Goal: Answer question/provide support: Share knowledge or assist other users

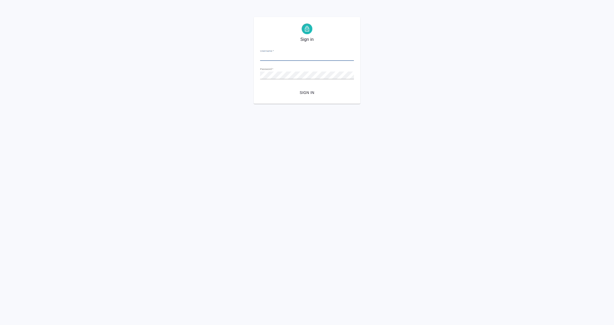
type input "e.vorobyova@awatera.com"
click at [311, 92] on span "Sign in" at bounding box center [306, 92] width 85 height 7
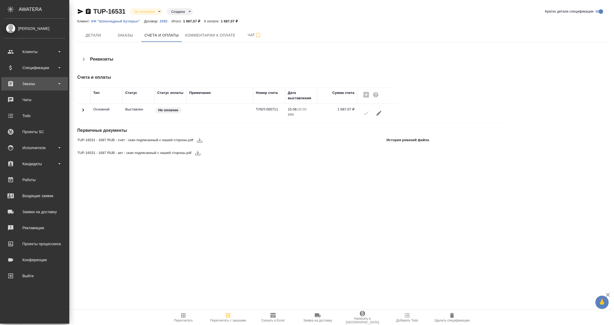
click at [31, 83] on div "Заказы" at bounding box center [34, 84] width 61 height 8
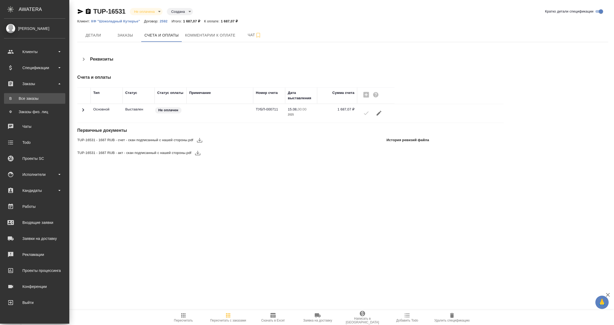
click at [32, 96] on div "Все заказы" at bounding box center [35, 98] width 56 height 5
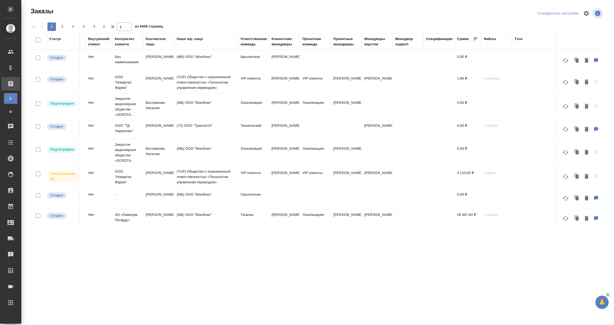
scroll to position [0, 290]
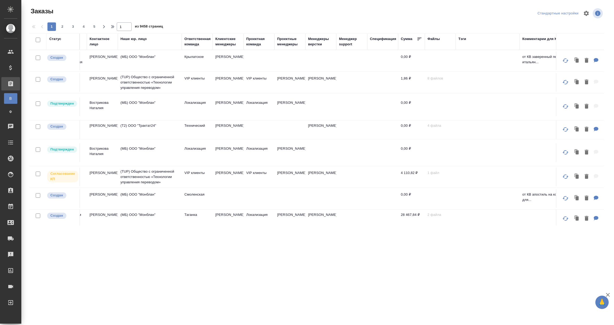
click at [186, 42] on div "Ответственная команда" at bounding box center [197, 41] width 26 height 11
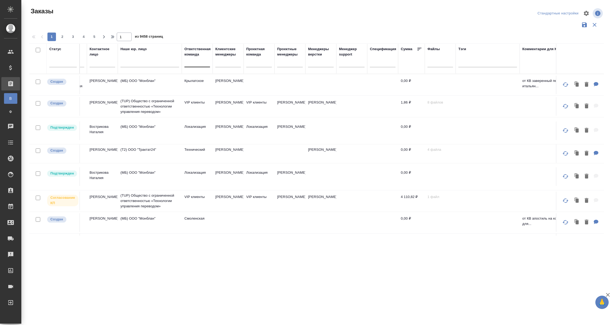
click at [192, 66] on div at bounding box center [197, 62] width 26 height 10
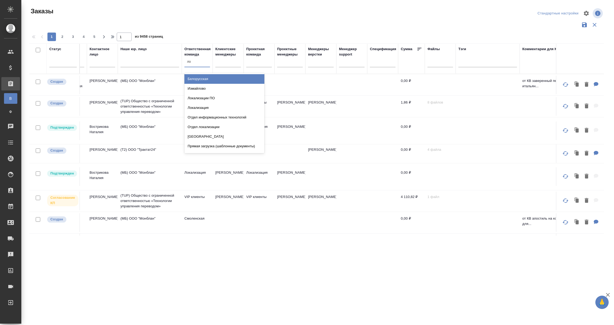
type input "лок"
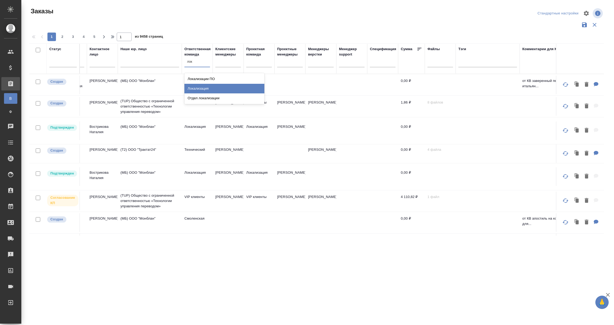
click at [197, 88] on div "Локализация" at bounding box center [224, 89] width 80 height 10
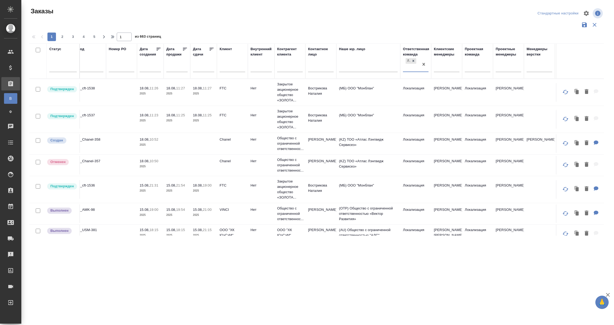
scroll to position [0, 0]
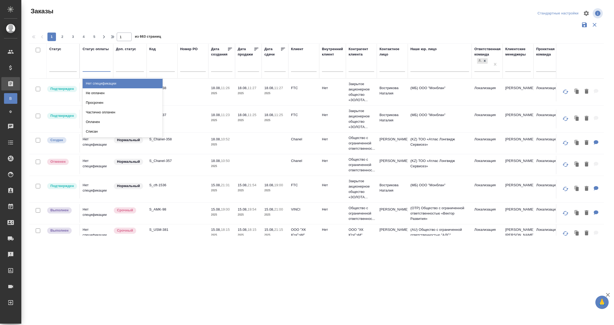
click at [99, 63] on div at bounding box center [97, 66] width 28 height 8
click at [97, 82] on div "Нет спецификации" at bounding box center [123, 84] width 80 height 10
click at [65, 67] on div at bounding box center [62, 66] width 27 height 8
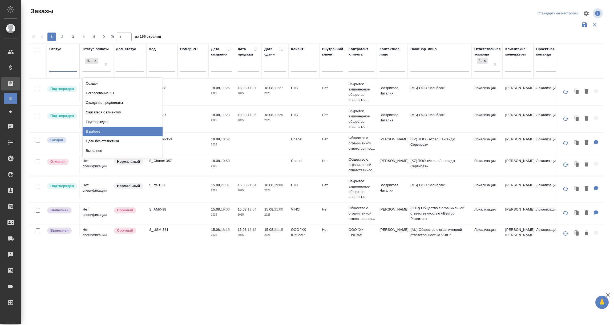
scroll to position [37, 0]
click at [95, 121] on div "Завершен" at bounding box center [123, 123] width 80 height 10
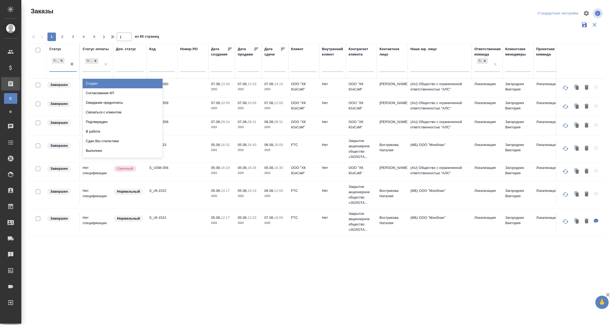
click at [59, 69] on div "Завершен" at bounding box center [58, 64] width 18 height 14
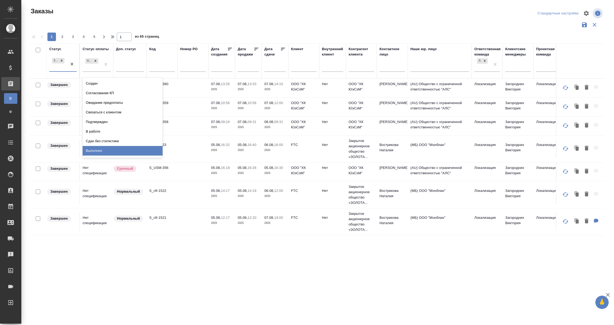
click at [99, 149] on div "Выполнен" at bounding box center [123, 151] width 80 height 10
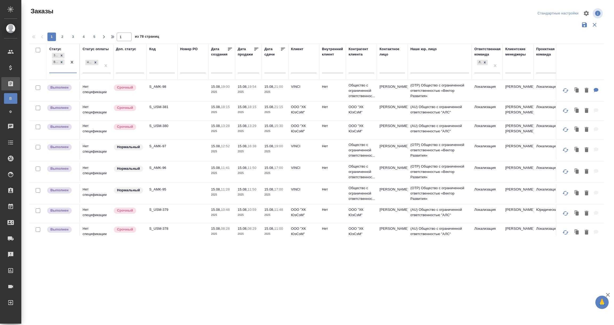
click at [58, 70] on div "Завершен Выполнен" at bounding box center [58, 62] width 18 height 21
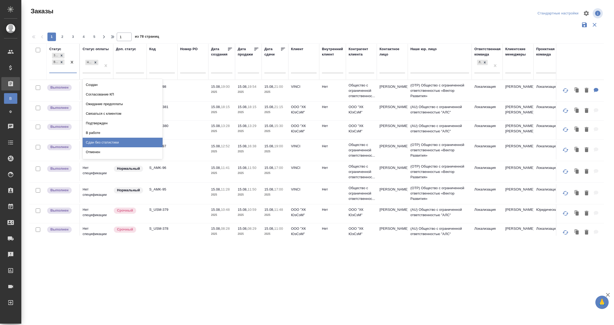
click at [117, 139] on div "Сдан без статистики" at bounding box center [123, 142] width 80 height 10
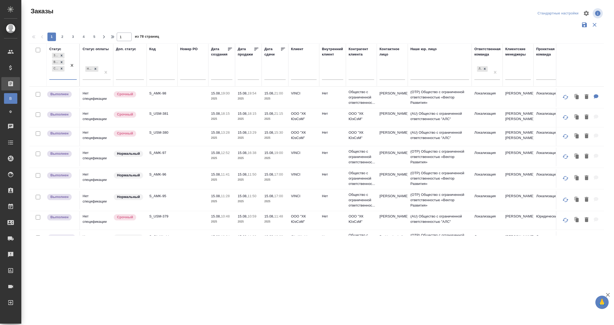
click at [56, 75] on div "Завершен Выполнен Сдан без статистики" at bounding box center [58, 65] width 18 height 27
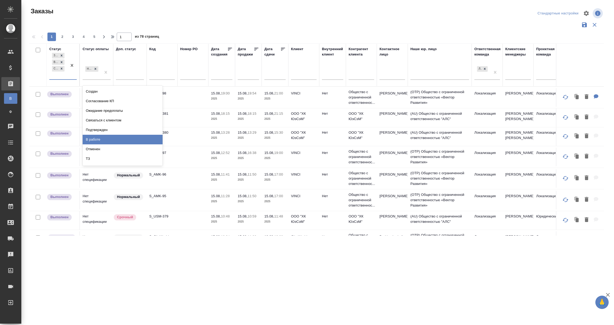
click at [98, 140] on div "В работе" at bounding box center [123, 140] width 80 height 10
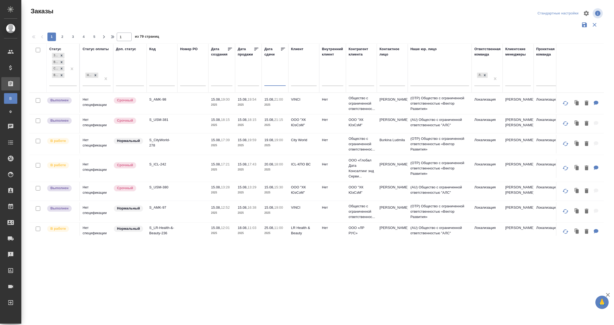
click at [274, 83] on input "text" at bounding box center [277, 81] width 18 height 7
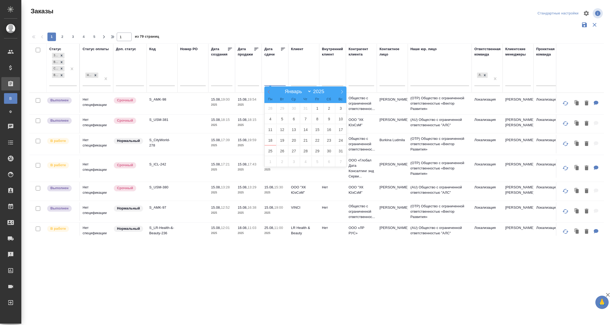
click at [267, 92] on icon at bounding box center [269, 92] width 4 height 4
select select "6"
click at [282, 109] on span "1" at bounding box center [282, 108] width 12 height 10
type div "2025-06-30T21:00:00.000Z"
click at [341, 92] on icon at bounding box center [342, 92] width 4 height 4
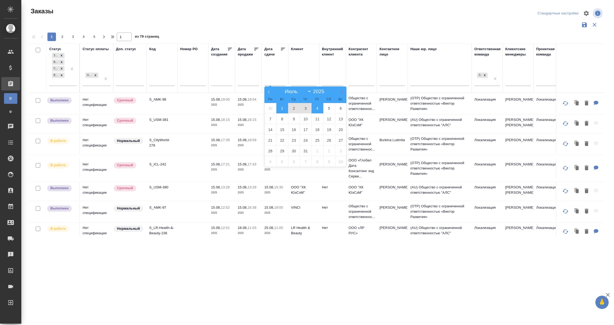
select select "7"
click at [340, 129] on span "17" at bounding box center [341, 129] width 12 height 10
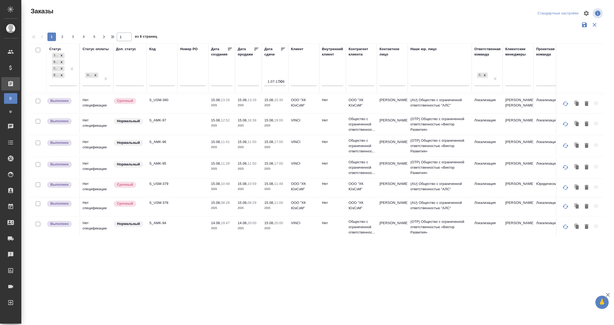
scroll to position [40, 0]
click at [300, 84] on input "text" at bounding box center [304, 82] width 26 height 7
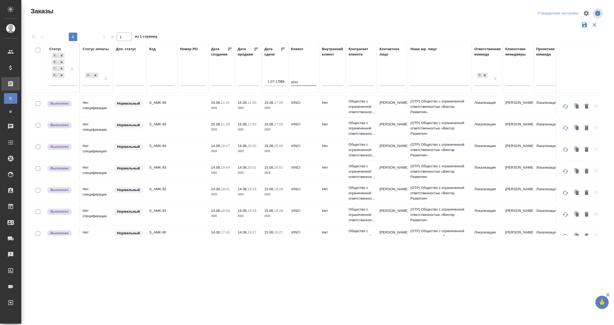
type input "vinci"
click at [158, 211] on p "S_AMK-91" at bounding box center [162, 210] width 26 height 5
click at [89, 73] on td "Нет спецификации" at bounding box center [96, 63] width 33 height 19
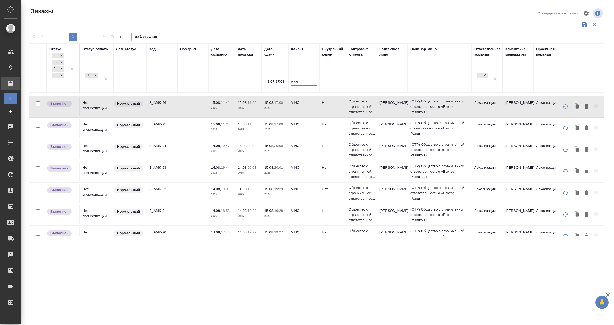
drag, startPoint x: 300, startPoint y: 81, endPoint x: 290, endPoint y: 82, distance: 10.2
click at [290, 82] on th "Клиент vinci" at bounding box center [303, 67] width 31 height 49
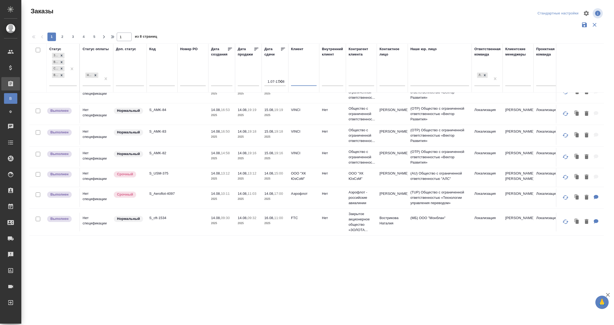
scroll to position [405, 0]
click at [60, 35] on span "2" at bounding box center [62, 36] width 9 height 5
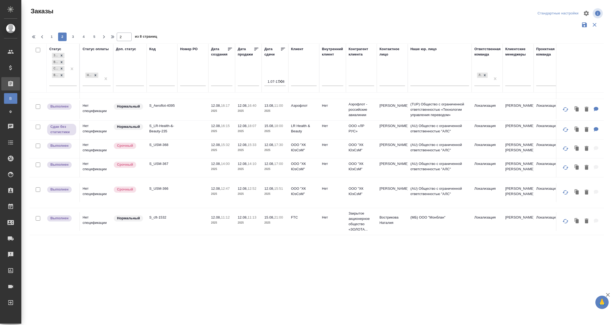
scroll to position [200, 0]
click at [156, 133] on p "S_LR-Health-&-Beauty-235" at bounding box center [162, 128] width 26 height 11
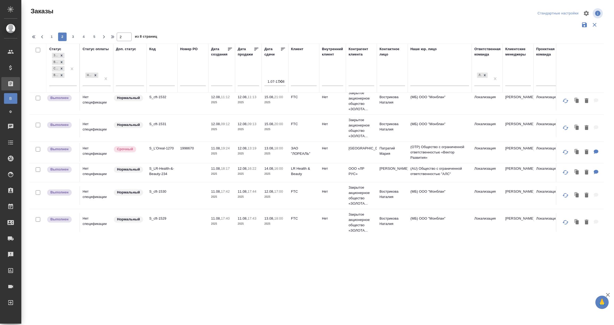
scroll to position [320, 0]
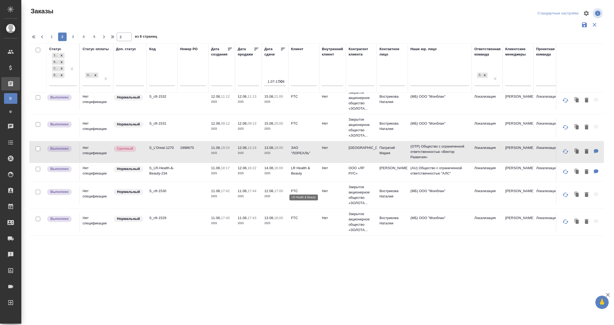
click at [301, 176] on p "LR Health & Beauty" at bounding box center [304, 170] width 26 height 11
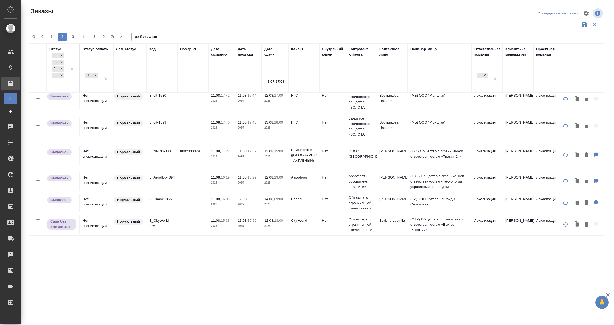
scroll to position [436, 0]
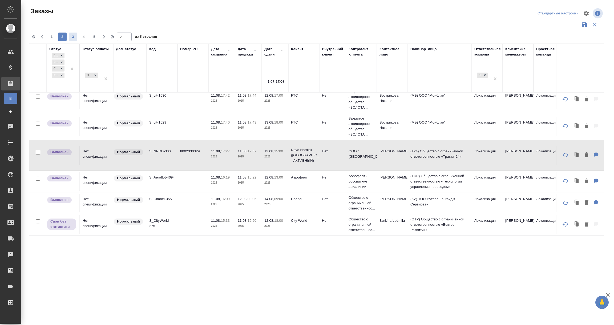
click at [72, 38] on span "3" at bounding box center [73, 36] width 9 height 5
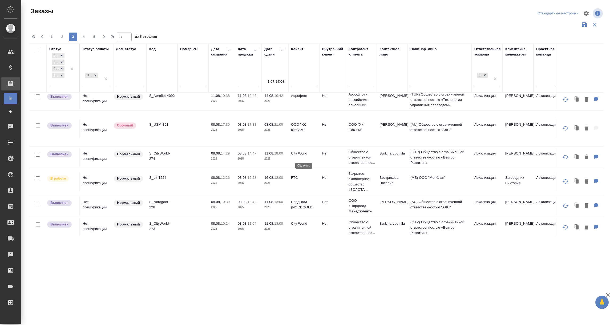
scroll to position [160, 0]
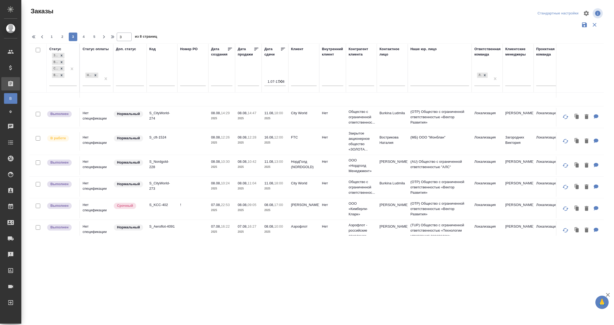
click at [156, 169] on p "S_Nordgold-228" at bounding box center [162, 164] width 26 height 11
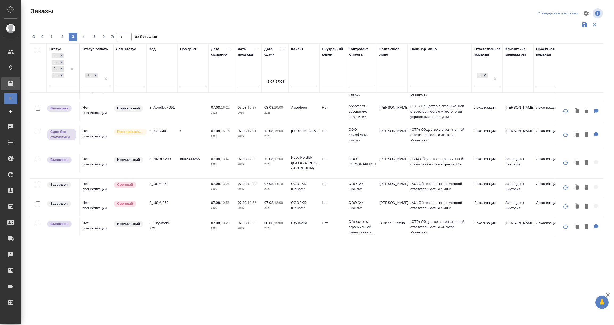
scroll to position [280, 0]
click at [306, 162] on p "Novo Nordisk (РФ - АКТИВНЫЙ)" at bounding box center [304, 162] width 26 height 16
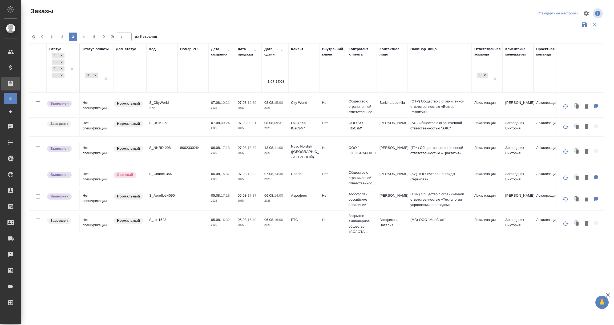
scroll to position [399, 0]
click at [156, 150] on p "S_NNRD-298" at bounding box center [162, 146] width 26 height 5
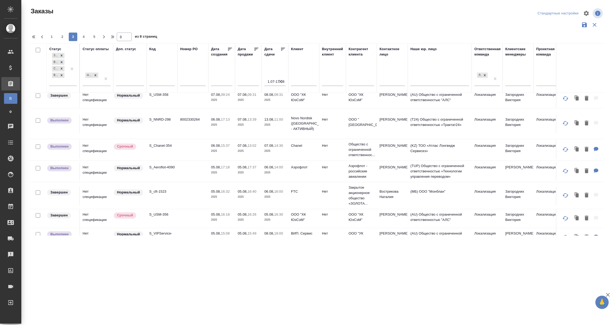
scroll to position [449, 0]
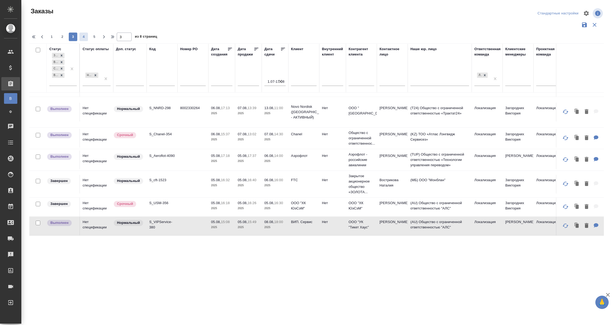
click at [82, 37] on span "4" at bounding box center [83, 36] width 9 height 5
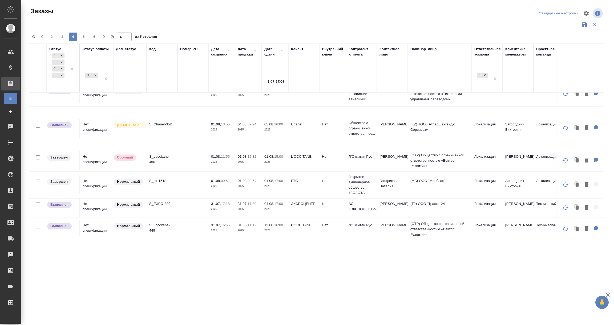
click at [613, 212] on div "Заказы Стандартные настройки 2 3 4 5 6 4 из 8 страниц Статус Завершен Выполнен …" at bounding box center [317, 119] width 593 height 238
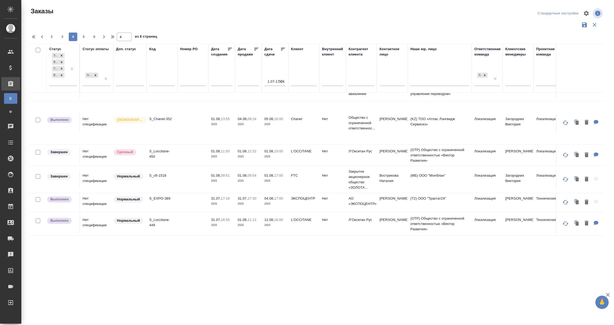
scroll to position [464, 0]
click at [84, 36] on span "5" at bounding box center [83, 36] width 9 height 5
type input "5"
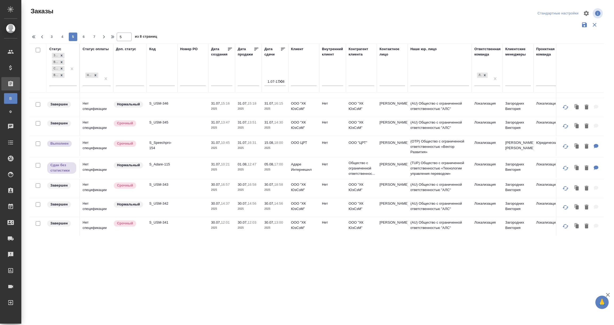
scroll to position [40, 0]
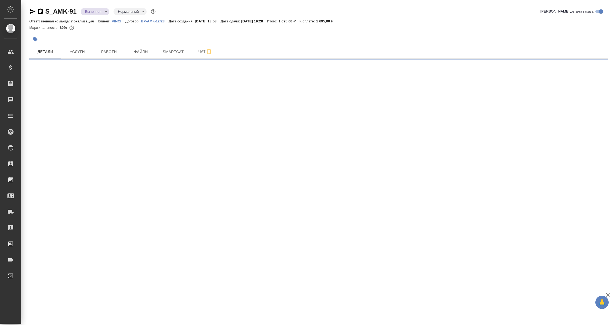
select select "RU"
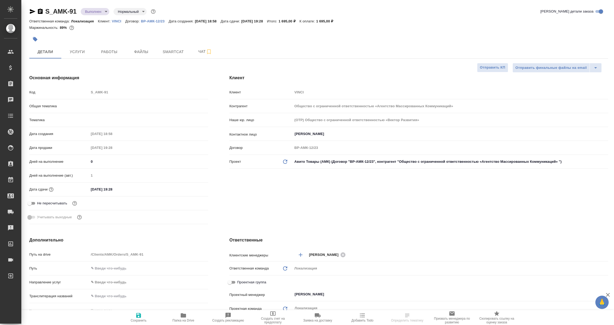
type textarea "x"
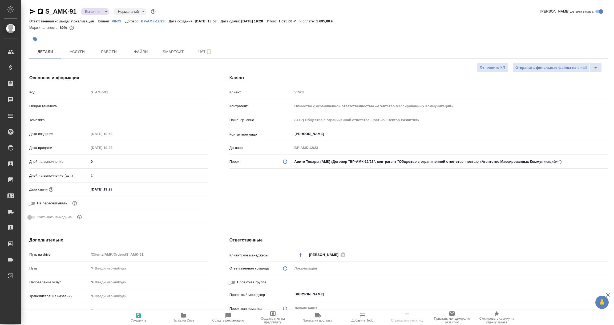
type textarea "x"
click at [148, 21] on p "ВР-АМК-12/23" at bounding box center [155, 21] width 28 height 4
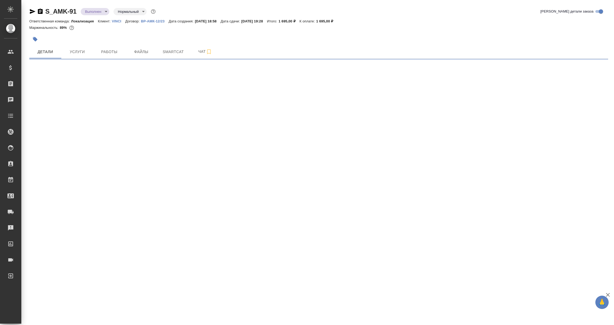
select select "RU"
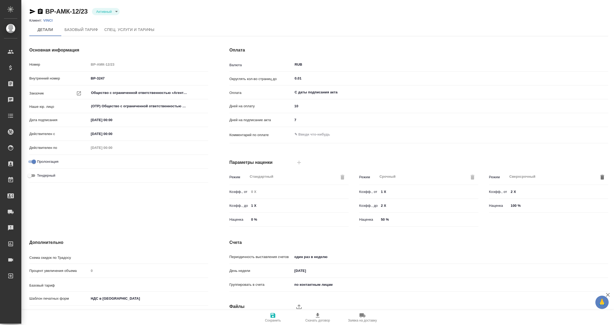
type input "Новый, 2022 (руб.)"
type input "Стандартный шаблон - 30-70-100 - ВЫБЕРИ МЕНЯ!"
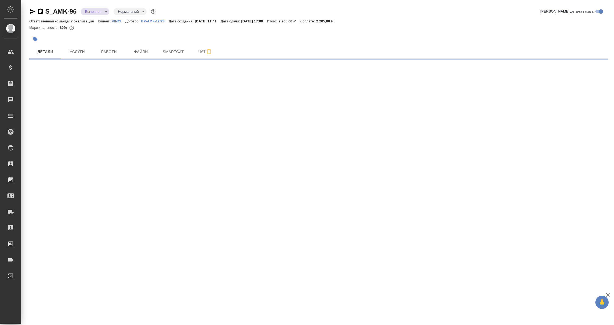
select select "RU"
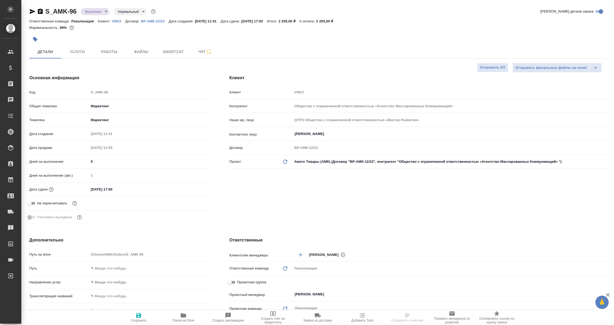
type textarea "x"
click at [116, 20] on p "VINCI" at bounding box center [118, 21] width 13 height 4
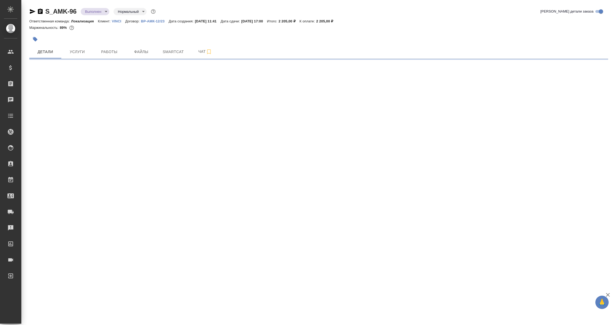
select select "RU"
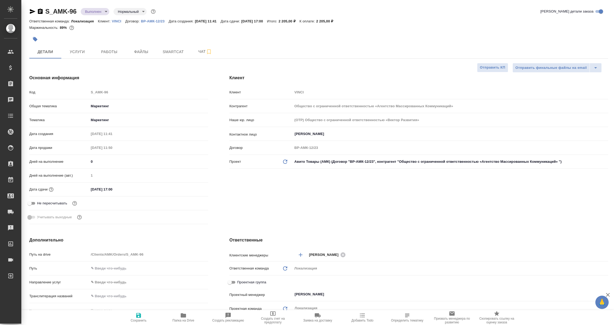
type textarea "x"
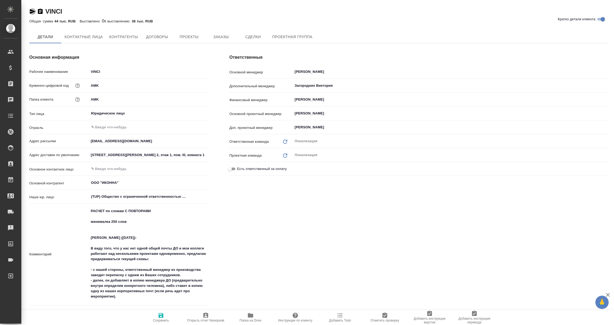
click at [31, 11] on icon "button" at bounding box center [32, 11] width 6 height 6
type textarea "x"
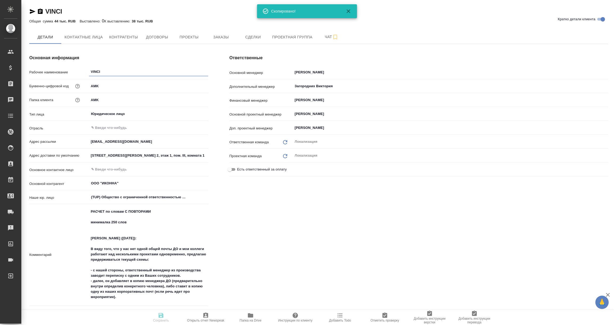
type textarea "x"
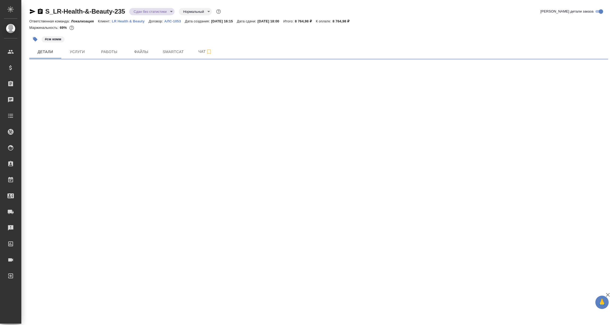
select select "RU"
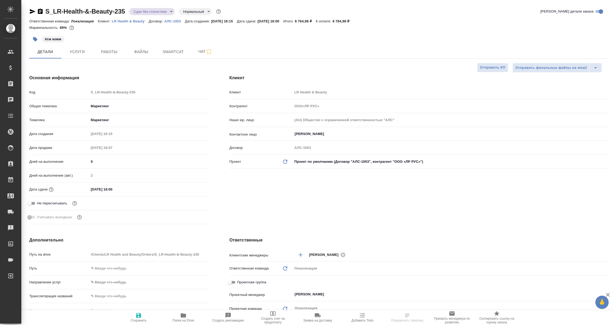
type textarea "x"
type input "ООО«ЛР РУС»"
type textarea "x"
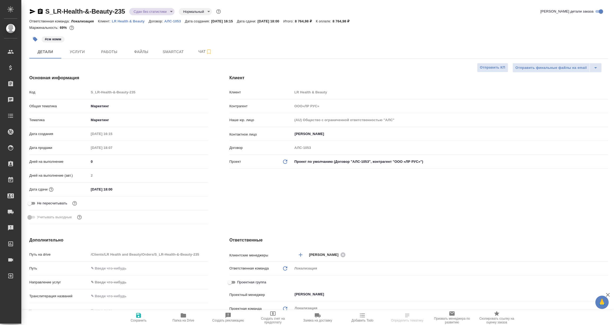
type textarea "x"
click at [30, 11] on icon "button" at bounding box center [32, 11] width 6 height 6
select select "RU"
type textarea "x"
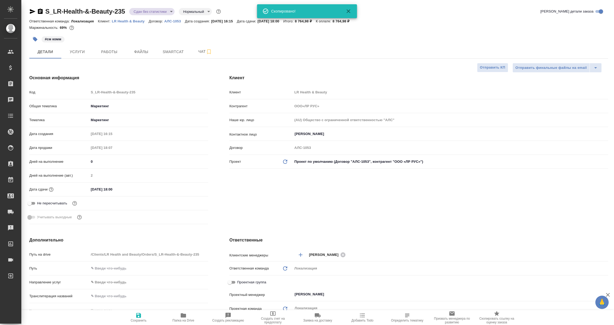
type textarea "x"
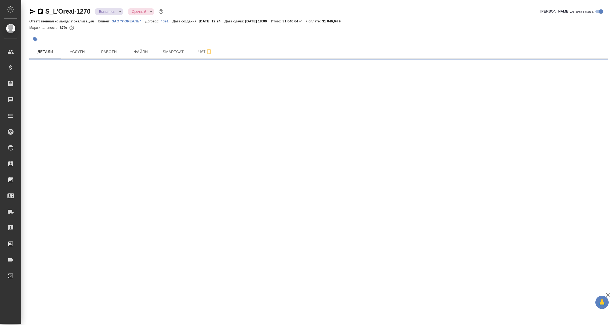
select select "RU"
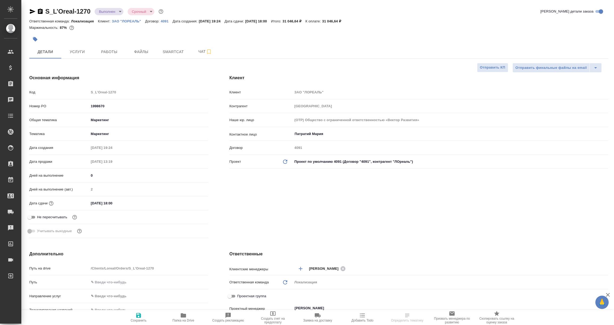
type textarea "x"
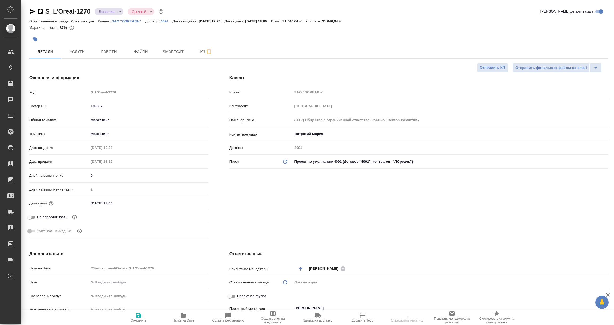
type textarea "x"
click at [30, 11] on icon "button" at bounding box center [32, 11] width 6 height 6
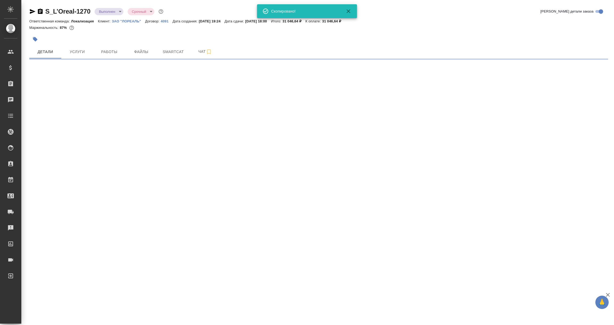
select select "RU"
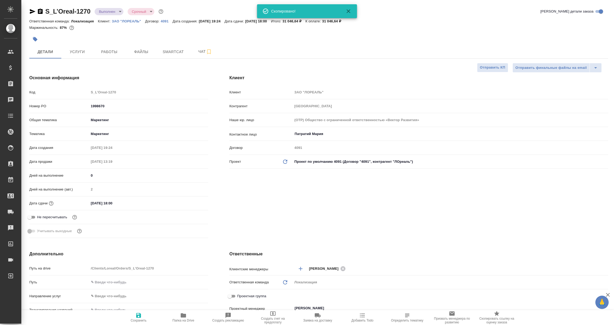
type textarea "x"
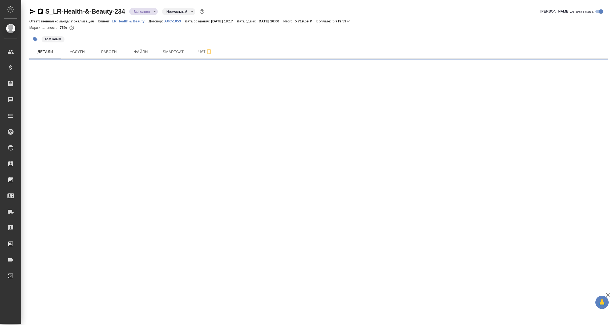
select select "RU"
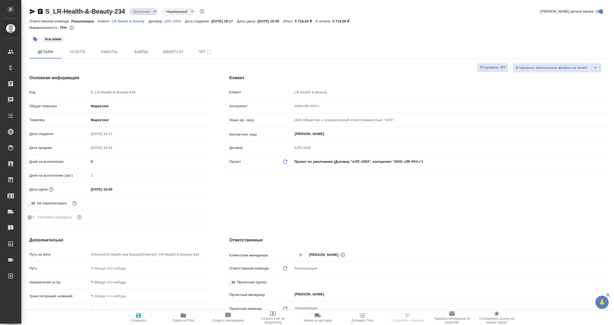
type textarea "x"
click at [32, 9] on icon "button" at bounding box center [32, 11] width 6 height 6
type input "ООО«ЛР РУС»"
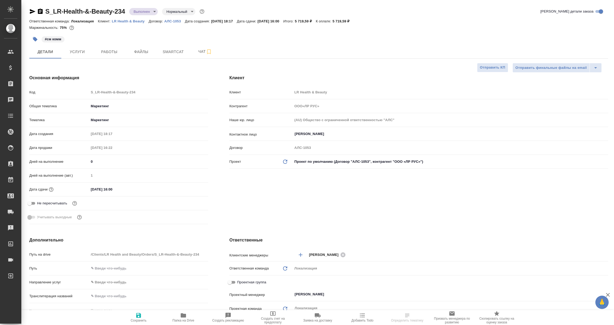
type textarea "x"
select select "RU"
type textarea "x"
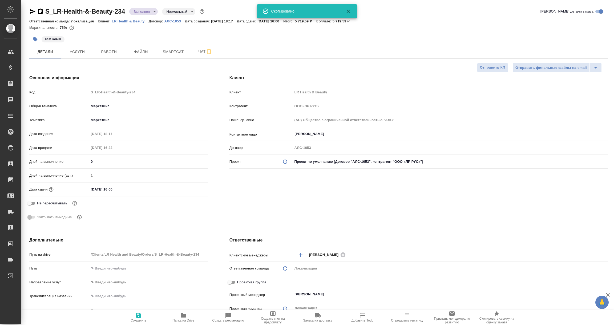
type textarea "x"
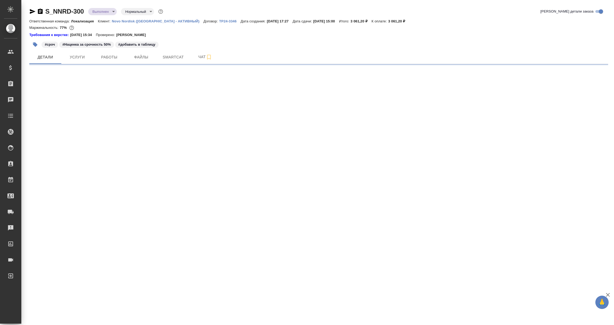
select select "RU"
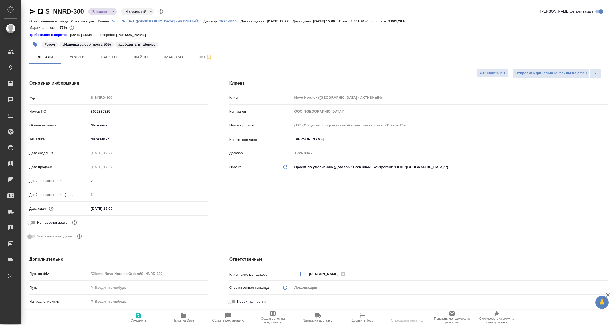
type textarea "x"
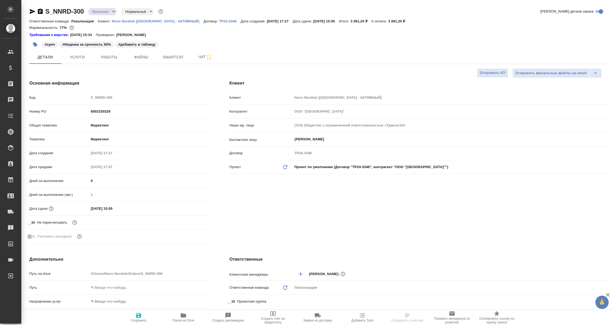
type textarea "x"
click at [219, 21] on p "ТР24-3346" at bounding box center [230, 21] width 22 height 4
click at [31, 12] on icon "button" at bounding box center [33, 11] width 6 height 5
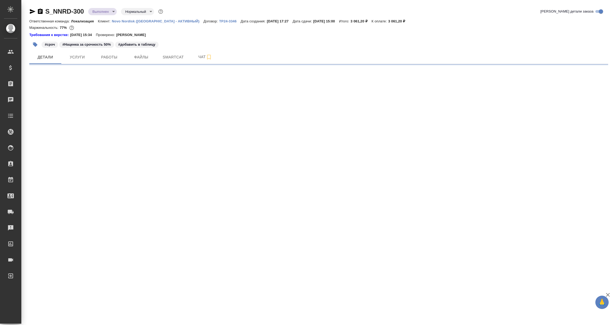
select select "RU"
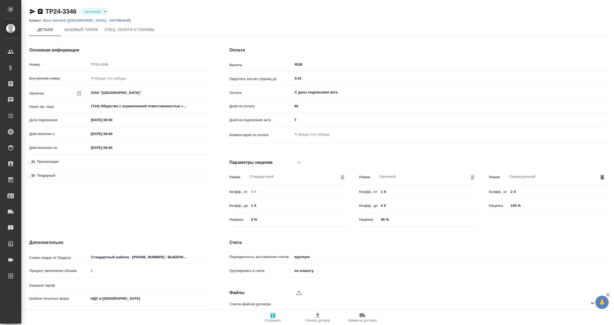
type input "Новый, 2022 (руб.)"
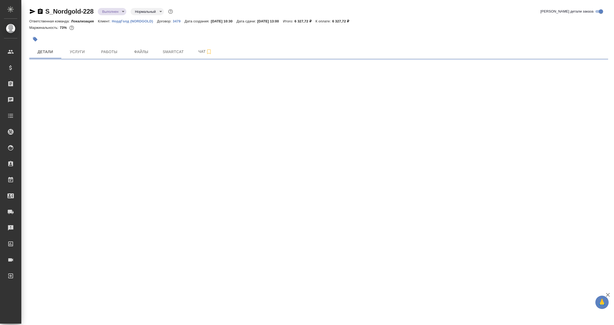
select select "RU"
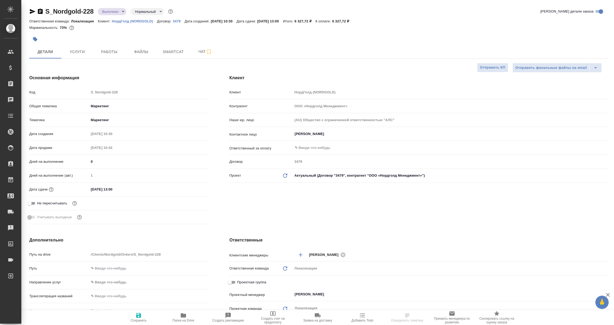
type textarea "x"
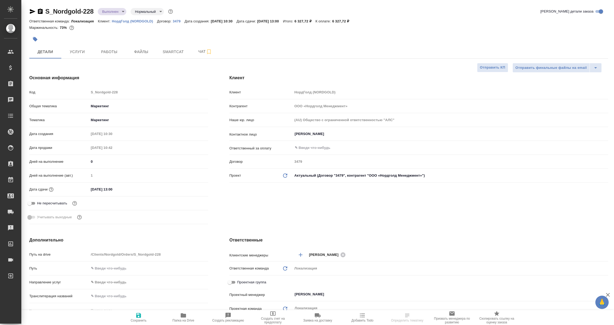
type textarea "x"
click at [30, 11] on icon "button" at bounding box center [32, 11] width 6 height 6
click at [183, 22] on p "3479" at bounding box center [179, 21] width 12 height 4
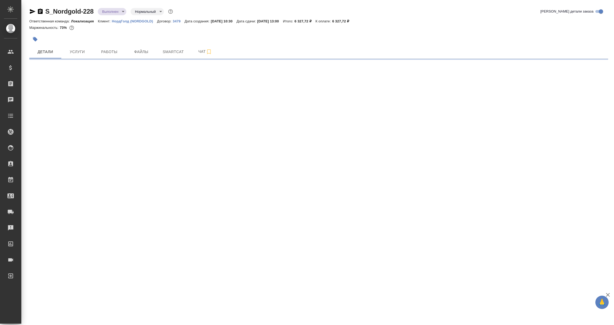
click at [179, 20] on p "3479" at bounding box center [179, 21] width 12 height 4
select select "RU"
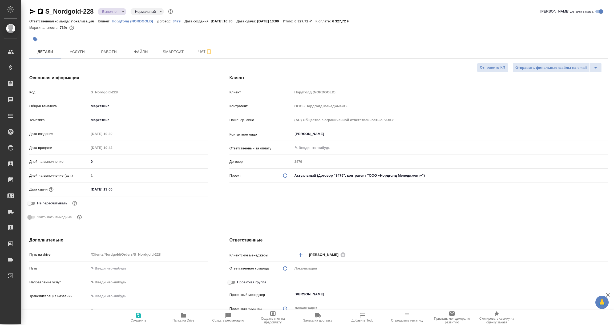
type textarea "x"
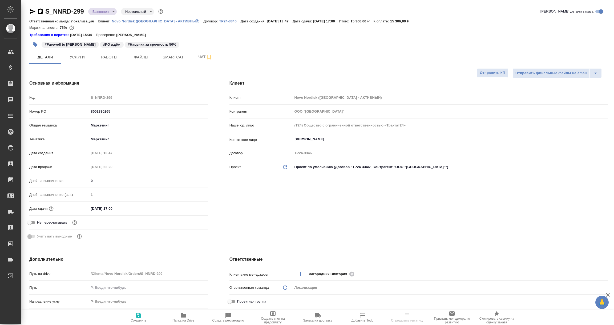
select select "RU"
click at [219, 20] on p "ТР24-3346" at bounding box center [230, 21] width 22 height 4
click at [31, 10] on icon "button" at bounding box center [33, 11] width 6 height 5
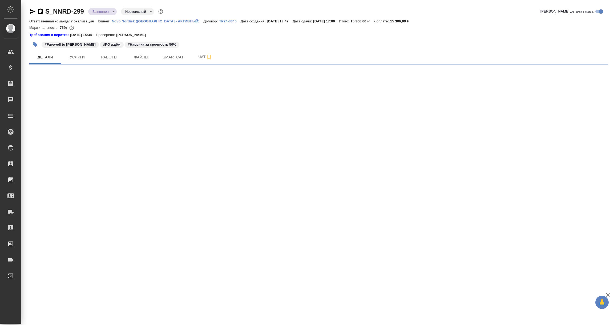
select select "RU"
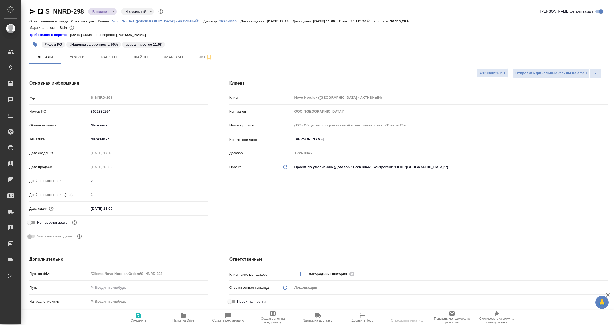
type textarea "x"
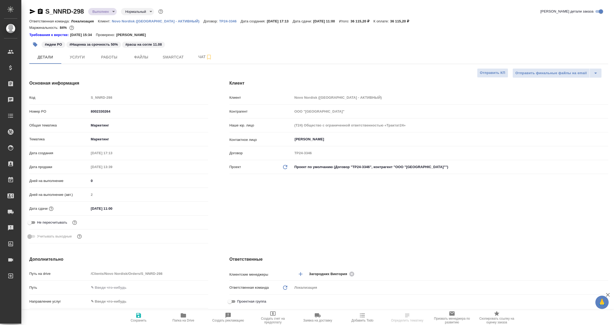
type textarea "x"
click at [32, 11] on icon "button" at bounding box center [33, 11] width 6 height 5
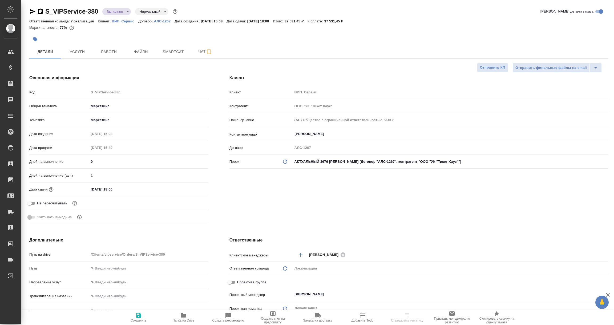
select select "RU"
click at [31, 11] on icon "button" at bounding box center [32, 11] width 6 height 6
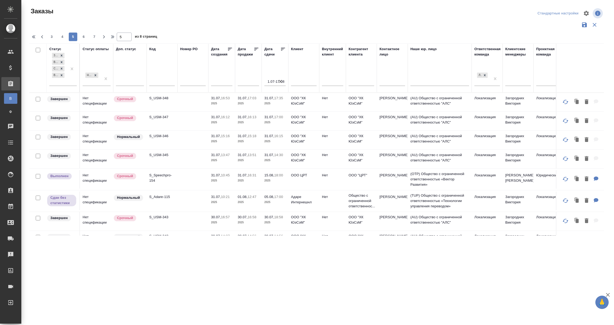
click at [183, 111] on td at bounding box center [192, 102] width 31 height 19
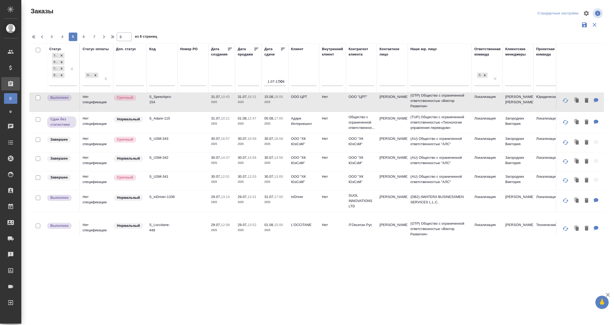
scroll to position [80, 0]
click at [160, 118] on p "S_Adare-115" at bounding box center [162, 116] width 26 height 5
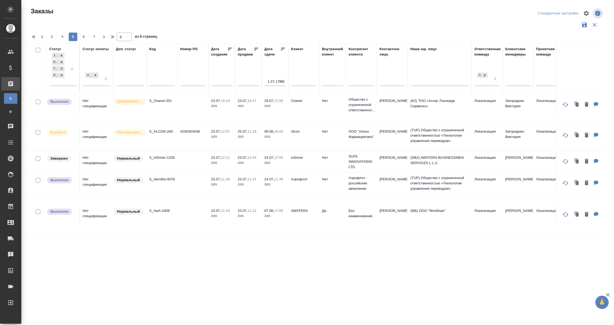
scroll to position [439, 0]
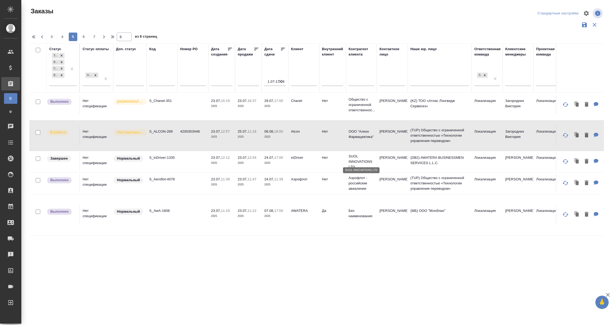
scroll to position [440, 0]
click at [84, 38] on span "6" at bounding box center [83, 36] width 9 height 5
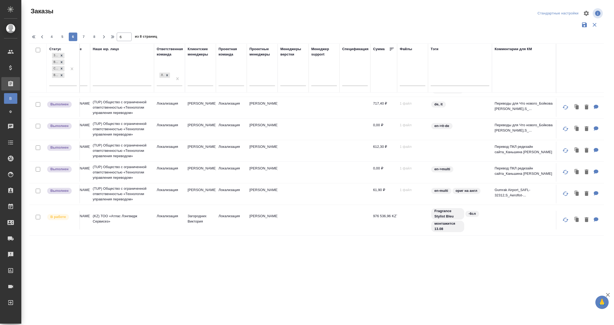
scroll to position [434, 0]
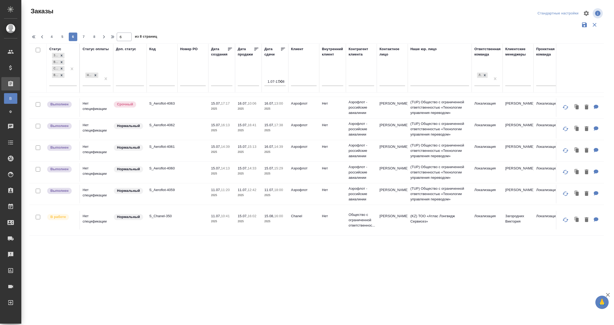
click at [84, 38] on span "7" at bounding box center [83, 36] width 9 height 5
click at [83, 35] on div "4 5 6 7 8" at bounding box center [72, 37] width 53 height 9
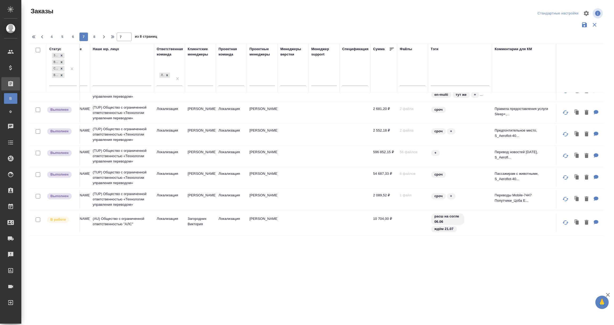
scroll to position [435, 0]
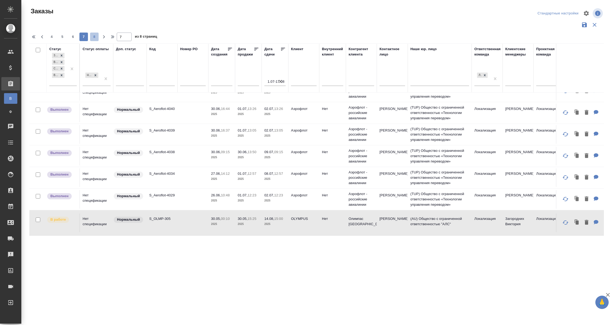
click at [95, 34] on span "8" at bounding box center [94, 36] width 9 height 5
type input "8"
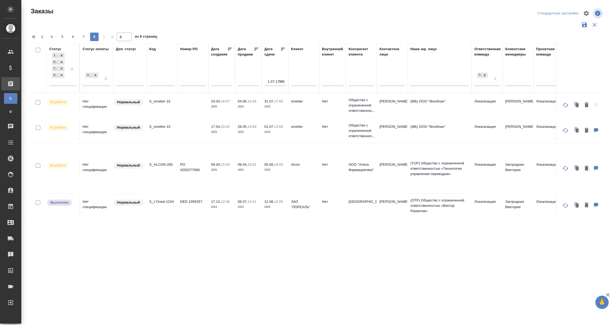
scroll to position [0, 0]
click at [94, 109] on td "Нет спецификации" at bounding box center [96, 105] width 33 height 19
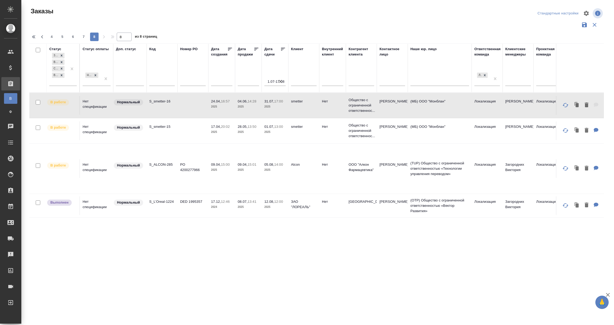
click at [130, 115] on td "Нормальный" at bounding box center [129, 105] width 33 height 19
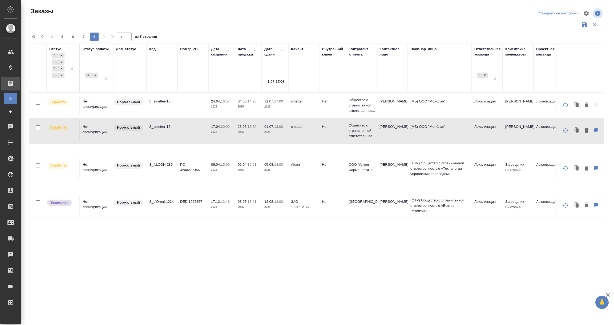
click at [65, 115] on td "В работе" at bounding box center [63, 105] width 33 height 19
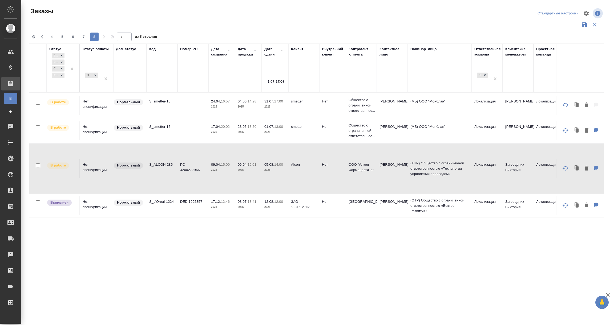
click at [193, 115] on td "DED 1995357" at bounding box center [192, 105] width 31 height 19
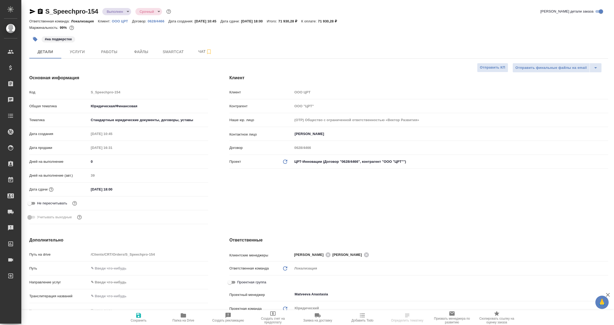
select select "RU"
click at [162, 22] on p "0628/4466" at bounding box center [158, 21] width 21 height 4
click at [31, 10] on icon "button" at bounding box center [33, 11] width 6 height 5
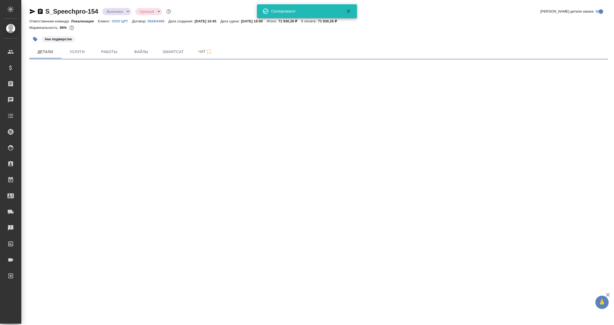
select select "RU"
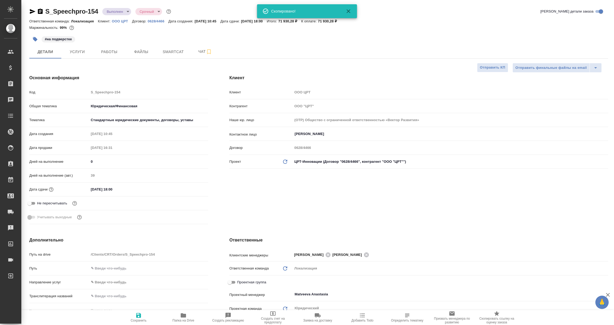
type textarea "x"
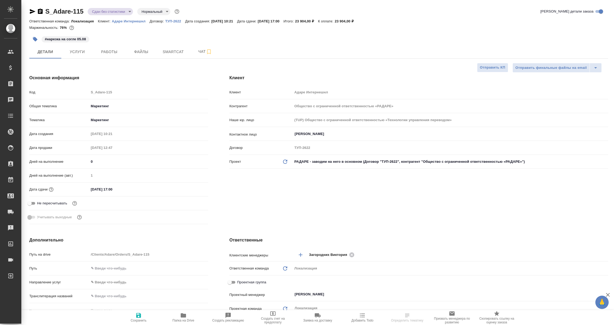
select select "RU"
click at [31, 12] on icon "button" at bounding box center [33, 11] width 6 height 5
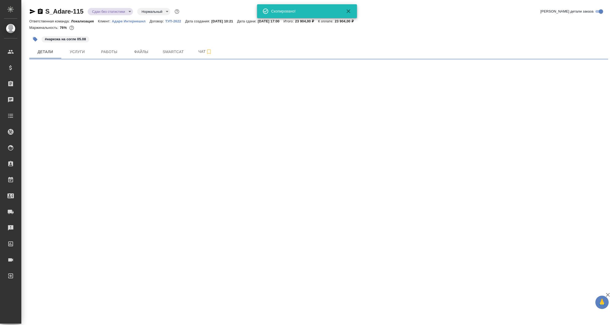
select select "RU"
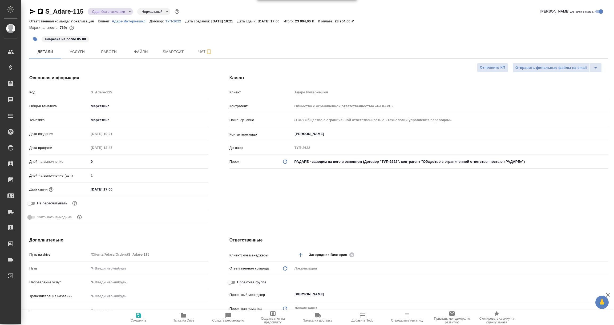
type textarea "x"
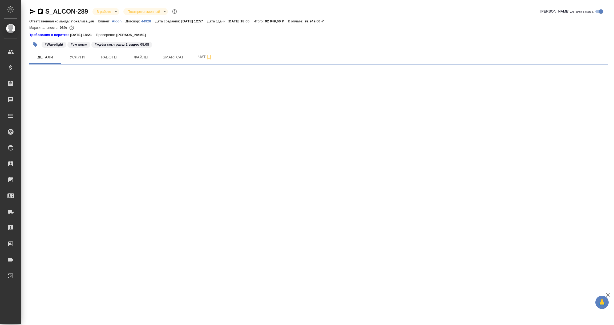
select select "RU"
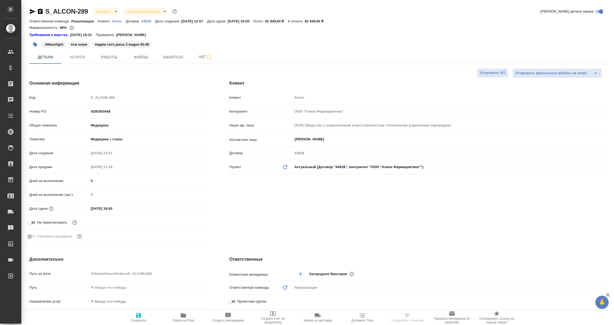
type textarea "x"
click at [143, 20] on p "44928" at bounding box center [148, 21] width 14 height 4
click at [33, 12] on icon "button" at bounding box center [33, 11] width 6 height 5
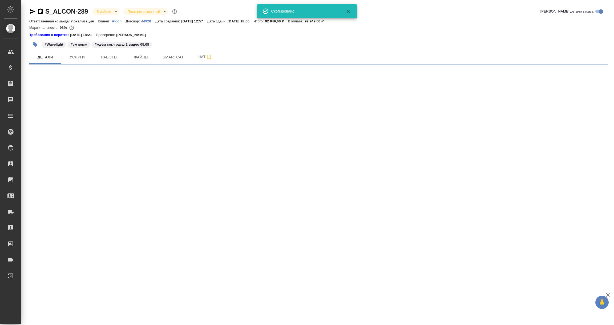
select select "RU"
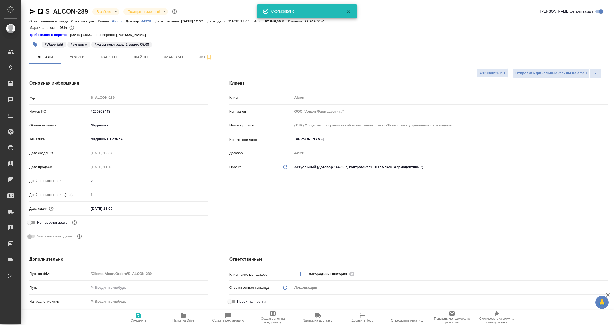
type textarea "x"
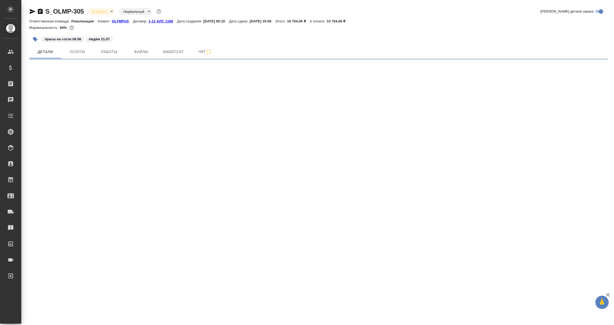
select select "RU"
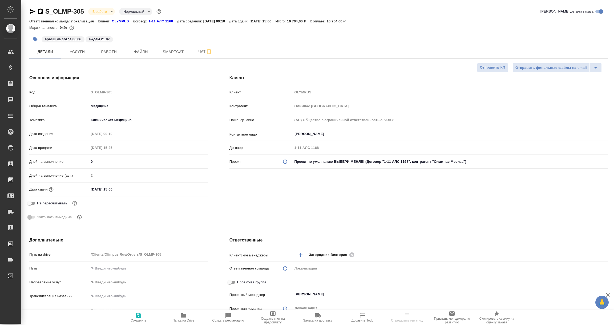
type textarea "x"
click at [162, 21] on p "1-11 АЛС 1168" at bounding box center [162, 21] width 29 height 4
click at [34, 10] on icon "button" at bounding box center [32, 11] width 6 height 6
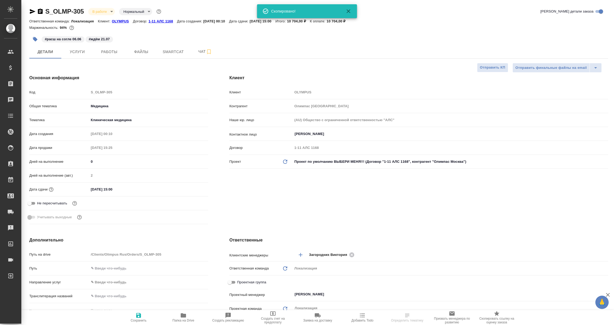
select select "RU"
type textarea "x"
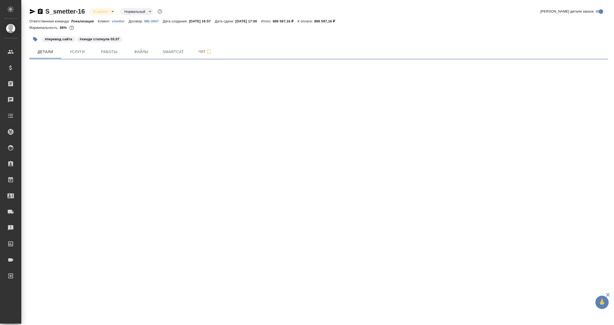
select select "RU"
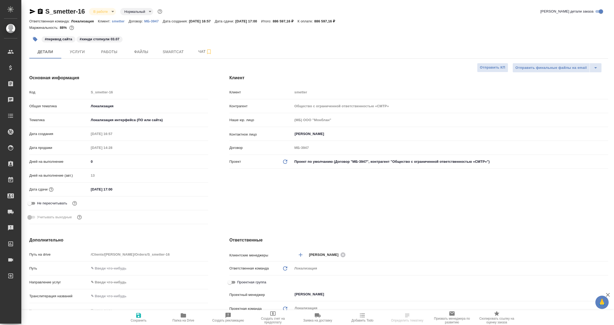
type textarea "x"
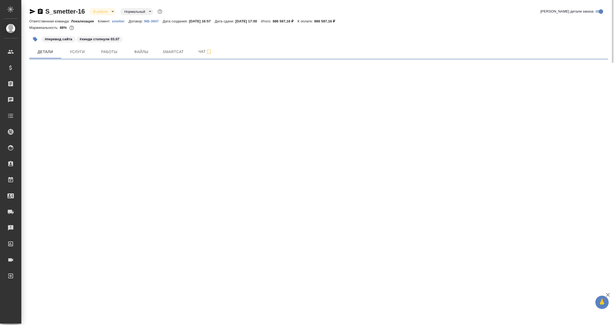
click at [33, 11] on icon "button" at bounding box center [33, 11] width 6 height 5
select select "RU"
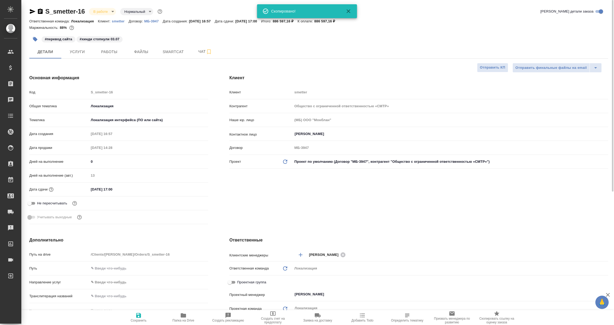
type textarea "x"
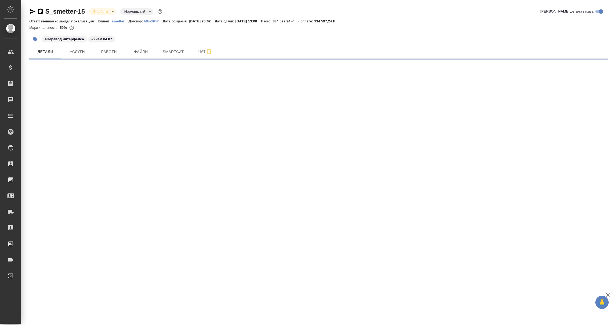
select select "RU"
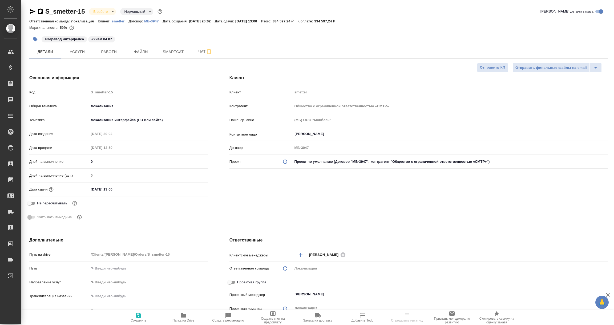
type textarea "x"
click at [31, 9] on icon "button" at bounding box center [33, 11] width 6 height 5
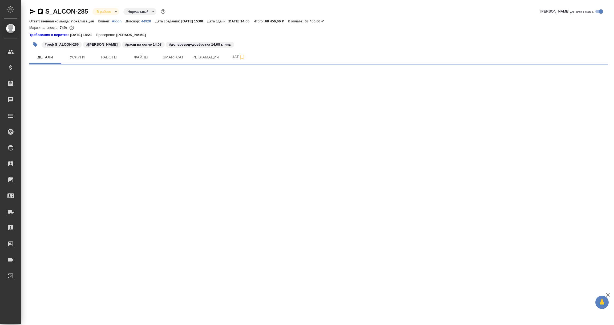
click at [32, 12] on icon "button" at bounding box center [33, 11] width 6 height 5
select select "RU"
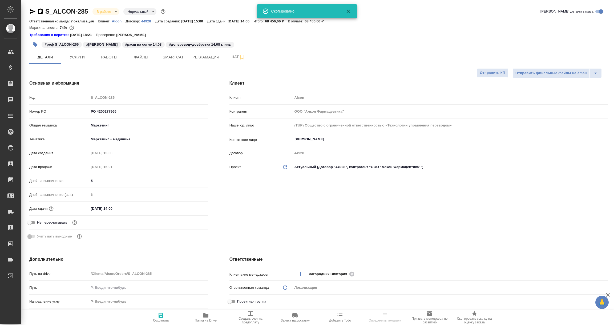
type textarea "x"
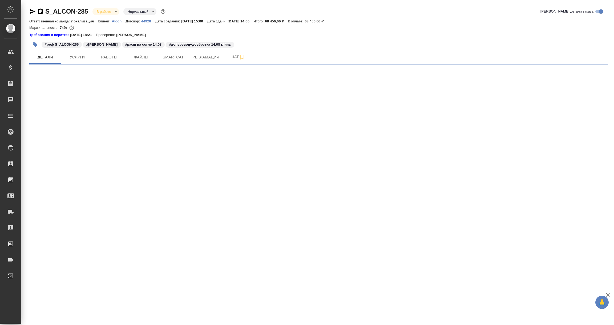
select select "RU"
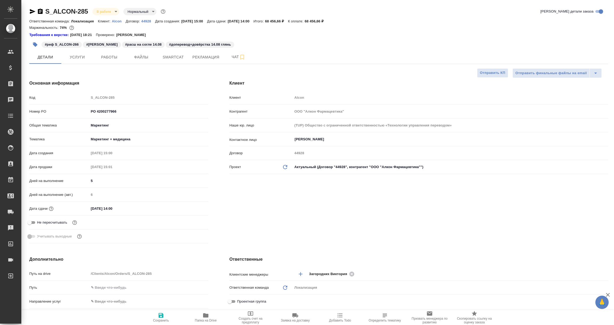
type textarea "x"
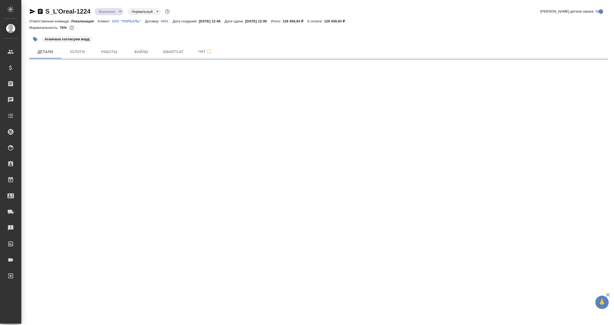
select select "RU"
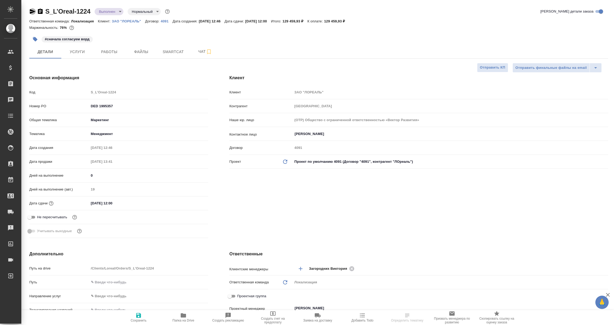
click at [31, 12] on icon "button" at bounding box center [33, 11] width 6 height 5
type textarea "x"
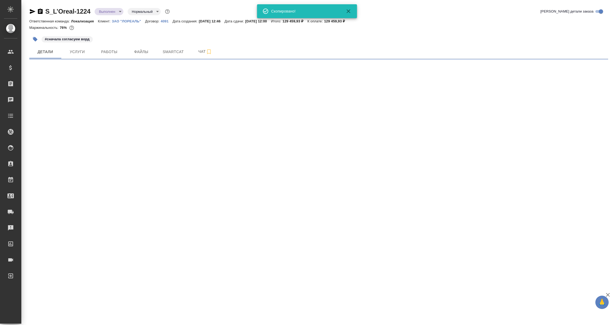
select select "RU"
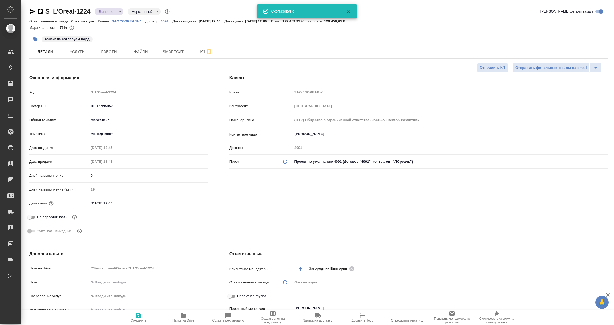
type textarea "x"
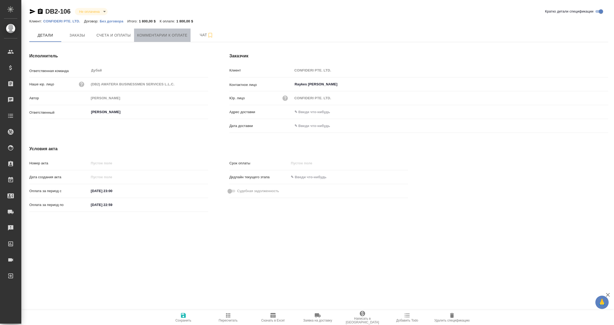
click at [172, 33] on span "Комментарии к оплате" at bounding box center [162, 35] width 50 height 7
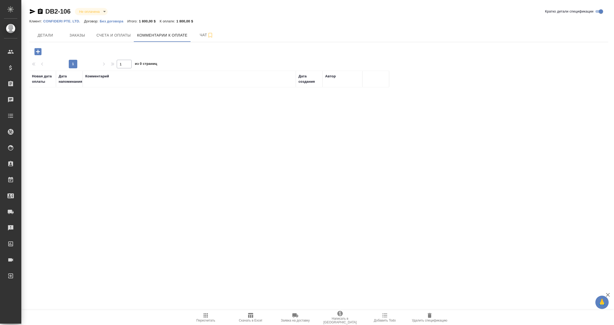
click at [38, 51] on icon "button" at bounding box center [37, 51] width 9 height 9
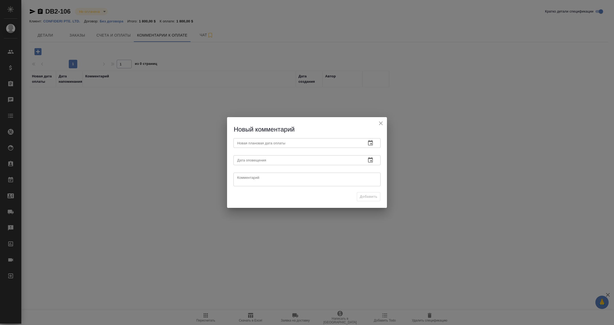
click at [370, 141] on icon "button" at bounding box center [370, 142] width 5 height 5
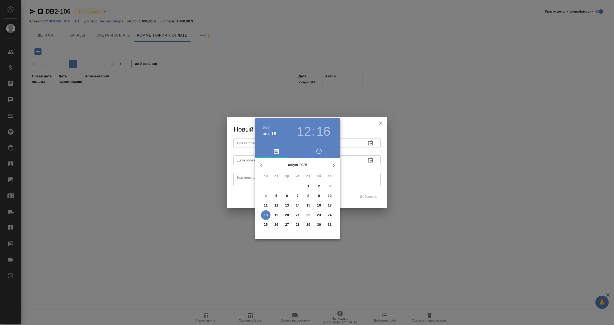
click at [277, 214] on p "19" at bounding box center [276, 214] width 4 height 5
type input "19.08.2025 12:16"
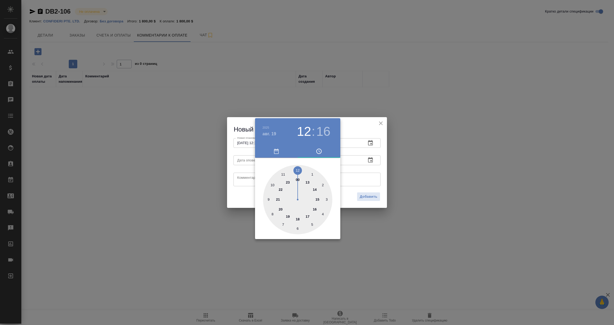
click at [354, 178] on div at bounding box center [307, 162] width 614 height 325
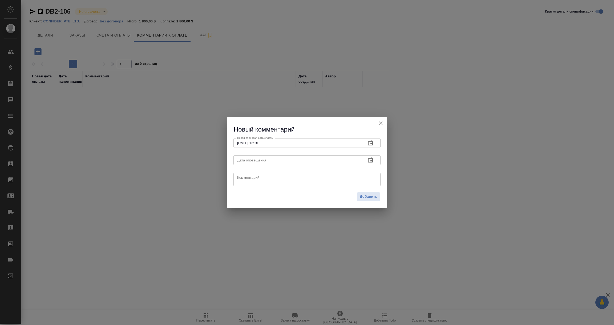
click at [370, 160] on icon "button" at bounding box center [370, 160] width 6 height 6
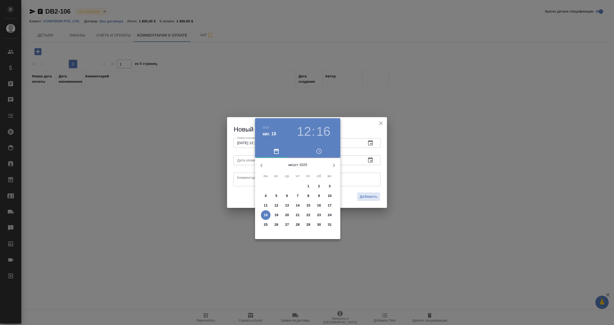
click at [266, 216] on p "18" at bounding box center [266, 214] width 4 height 5
type input "18.08.2025 12:16"
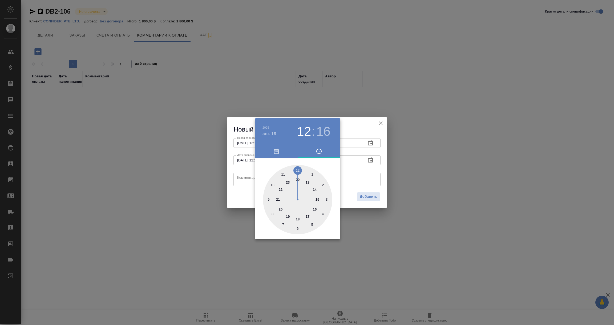
click at [243, 179] on div at bounding box center [307, 162] width 614 height 325
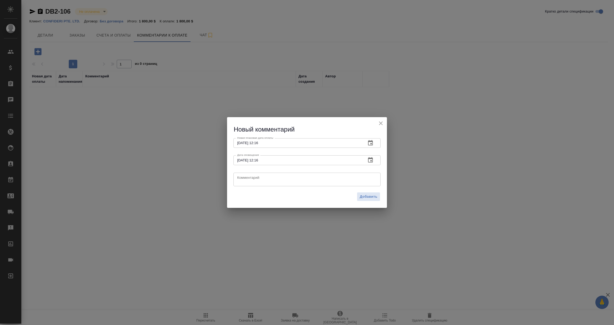
click at [243, 179] on textarea at bounding box center [307, 179] width 140 height 8
click at [341, 178] on textarea "Счет оплачен 20.08.2022. Оплата пришла в дирхамах! 6273,66" at bounding box center [307, 179] width 140 height 8
type textarea "Счет оплачен 20.08.2022. Оплата пришла в дирхамах! 6273,66 EAD."
click at [367, 199] on span "Добавить" at bounding box center [369, 196] width 18 height 6
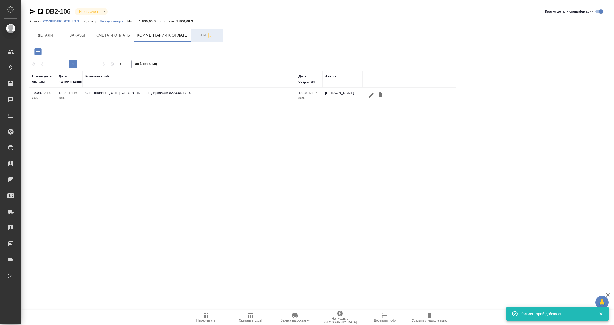
click at [205, 33] on span "Чат" at bounding box center [207, 35] width 26 height 7
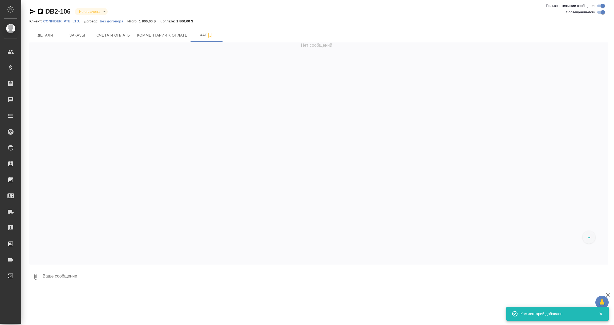
click at [89, 286] on div "DB2-106 Не оплачена notPayed Клиент: CONFIDERI PTE. LTD. Договор: Без договора …" at bounding box center [318, 144] width 585 height 289
click at [95, 280] on textarea at bounding box center [325, 276] width 566 height 18
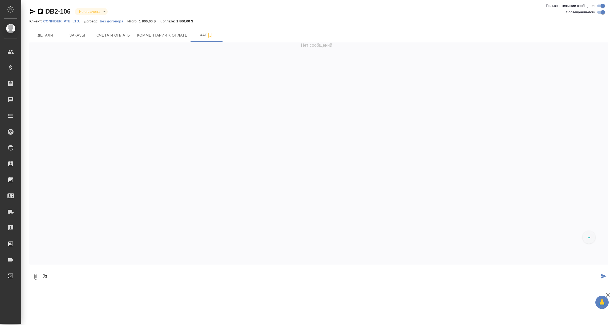
type textarea "J"
paste textarea
type textarea "Оплата в AED от 20.08.2022"
click at [606, 275] on icon "submit" at bounding box center [604, 275] width 6 height 5
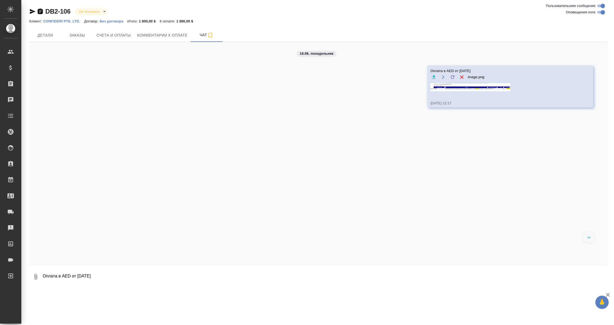
click at [41, 10] on icon "button" at bounding box center [40, 11] width 6 height 6
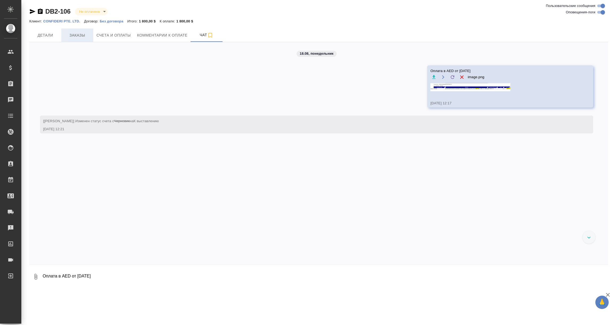
click at [87, 36] on span "Заказы" at bounding box center [77, 35] width 26 height 7
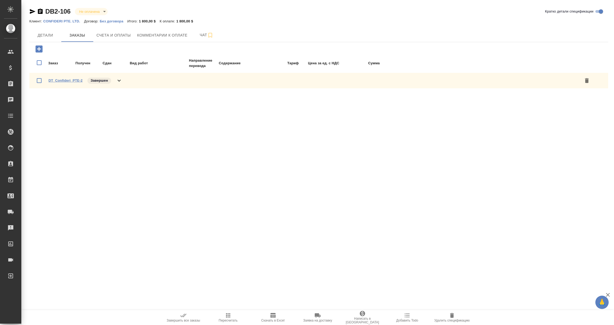
click at [66, 80] on link "DT_Confideri_PTE-2" at bounding box center [65, 80] width 34 height 4
click at [203, 35] on span "Чат" at bounding box center [207, 35] width 26 height 7
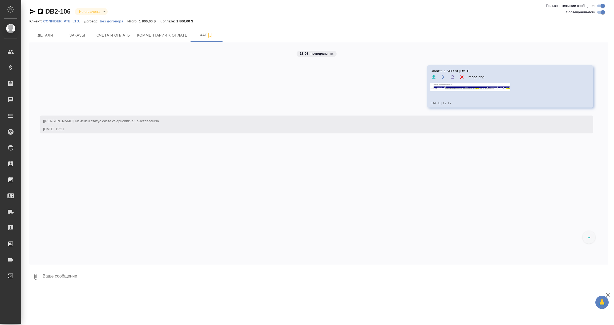
click at [175, 286] on div "DB2-106 Не оплачена notPayed Клиент: CONFIDERI PTE. LTD. Договор: Без договора …" at bounding box center [318, 144] width 585 height 289
click at [114, 280] on textarea at bounding box center [325, 276] width 566 height 18
paste textarea
type textarea "оплата 20.08.2022"
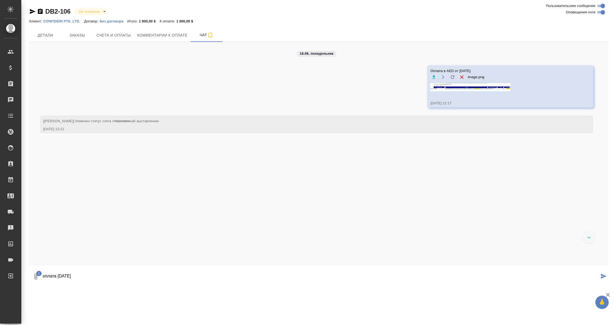
click at [605, 277] on icon "submit" at bounding box center [604, 275] width 6 height 5
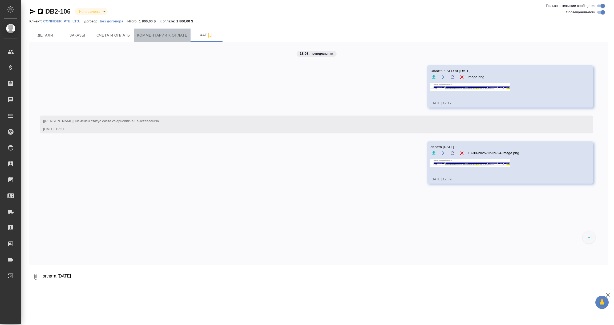
click at [178, 33] on span "Комментарии к оплате" at bounding box center [162, 35] width 50 height 7
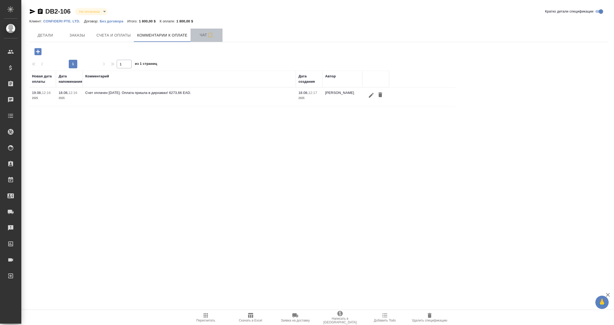
click at [203, 33] on span "Чат" at bounding box center [207, 35] width 26 height 7
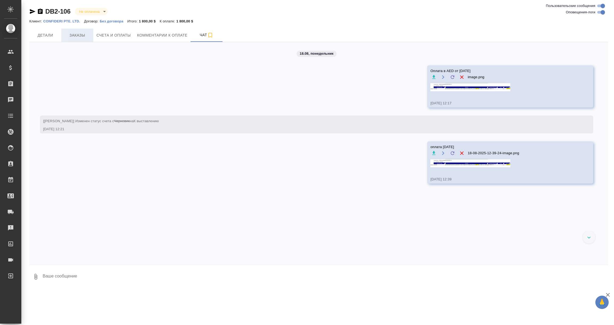
click at [76, 33] on span "Заказы" at bounding box center [77, 35] width 26 height 7
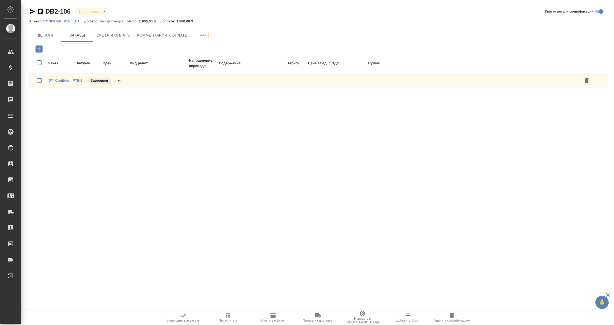
click at [71, 80] on link "DT_Confideri_PTE-2" at bounding box center [65, 80] width 34 height 4
click at [39, 34] on span "Детали" at bounding box center [46, 35] width 26 height 7
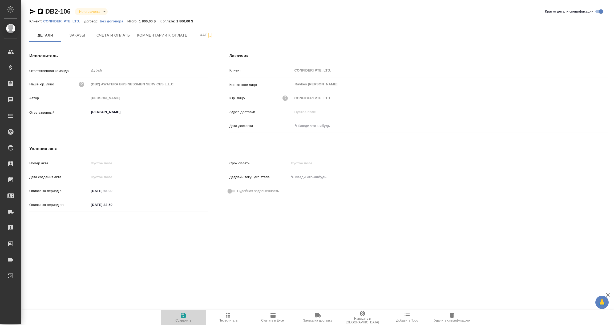
click at [183, 316] on icon "button" at bounding box center [183, 315] width 6 height 6
click at [119, 38] on span "Счета и оплаты" at bounding box center [113, 35] width 34 height 7
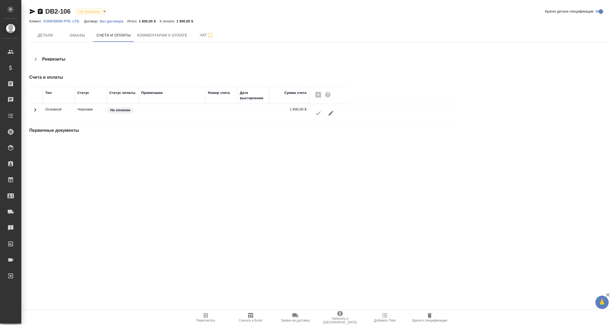
click at [317, 113] on icon "button" at bounding box center [318, 113] width 6 height 6
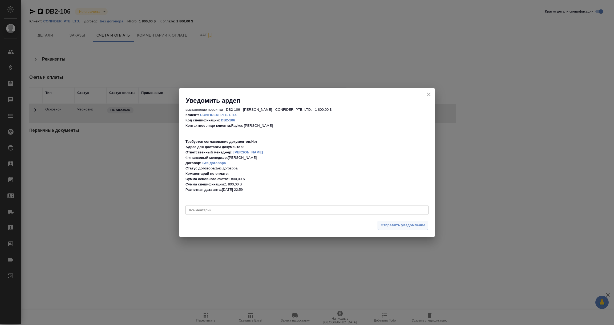
click at [406, 226] on span "Отправить уведомление" at bounding box center [403, 225] width 45 height 6
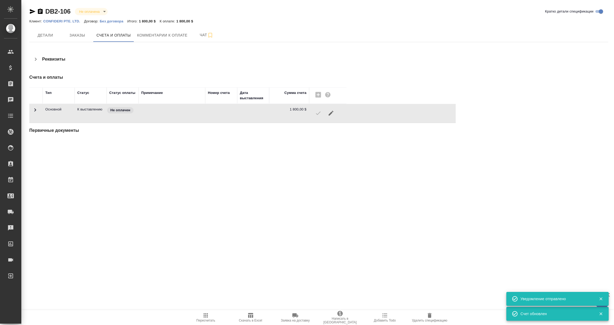
click at [40, 12] on icon "button" at bounding box center [40, 11] width 5 height 5
click at [63, 22] on p "CONFIDERI PTE. LTD." at bounding box center [63, 21] width 41 height 4
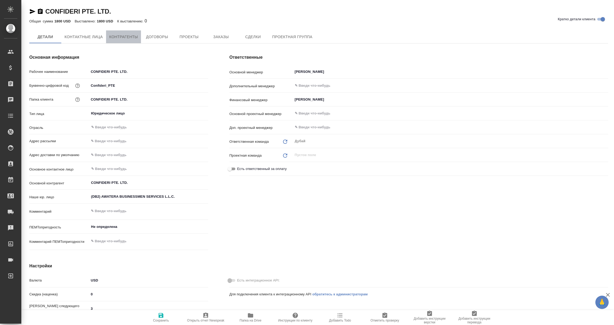
click at [124, 36] on span "Контрагенты" at bounding box center [123, 37] width 29 height 7
type textarea "x"
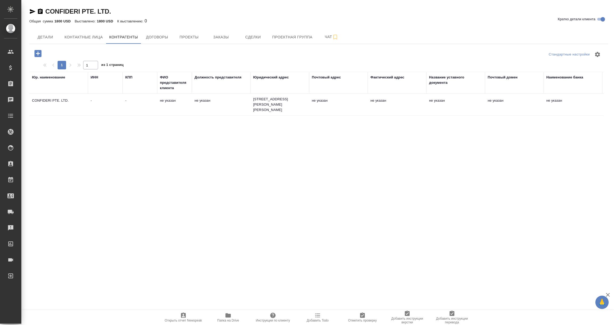
click at [207, 103] on td "не указан" at bounding box center [221, 104] width 59 height 19
type textarea "CONFIDERI PTE. LTD."
type input "-"
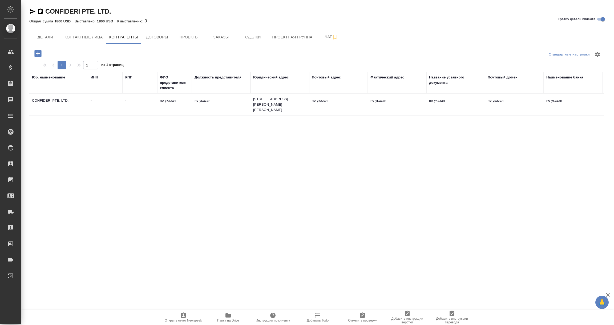
type textarea "101 Cecil Street #1604, Tong Eng Building, Singapore, Singapore"
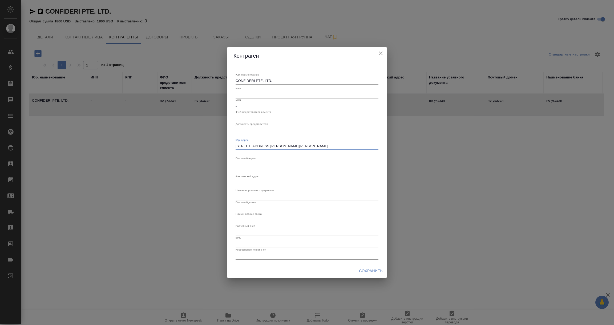
drag, startPoint x: 339, startPoint y: 145, endPoint x: 229, endPoint y: 147, distance: 109.8
click at [229, 147] on div "Юр. наименование CONFIDERI PTE. LTD. x ИНН - КПП - ФИО представителя клиента До…" at bounding box center [307, 163] width 160 height 199
click at [353, 147] on textarea "101 Cecil Street #1604, Tong Eng Building, Singapore, Singapore" at bounding box center [307, 146] width 143 height 4
drag, startPoint x: 322, startPoint y: 146, endPoint x: 227, endPoint y: 146, distance: 94.9
click at [227, 146] on div "Юр. наименование CONFIDERI PTE. LTD. x ИНН - КПП - ФИО представителя клиента До…" at bounding box center [307, 163] width 160 height 199
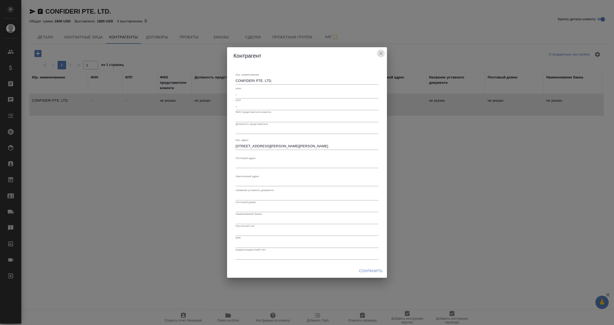
click at [380, 52] on icon "close" at bounding box center [381, 53] width 4 height 4
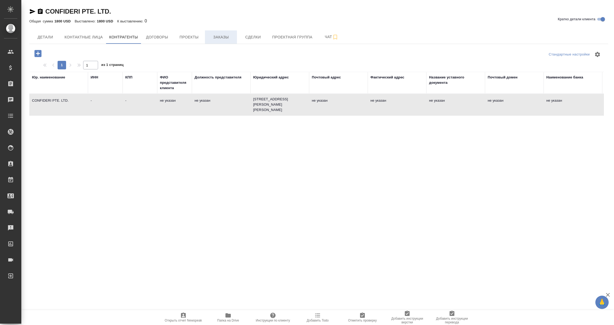
click at [223, 38] on span "Заказы" at bounding box center [221, 37] width 26 height 7
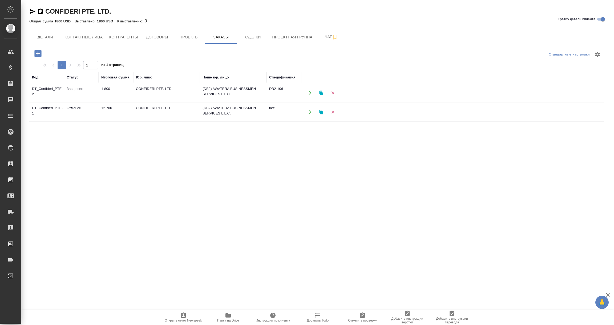
click at [112, 93] on td "1 800" at bounding box center [116, 92] width 35 height 19
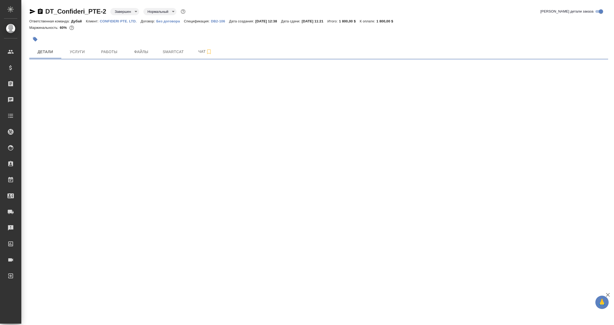
select select "RU"
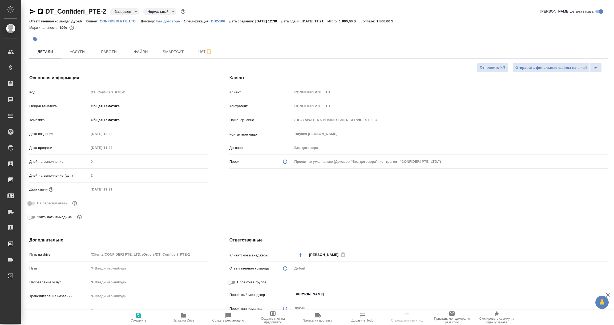
type textarea "x"
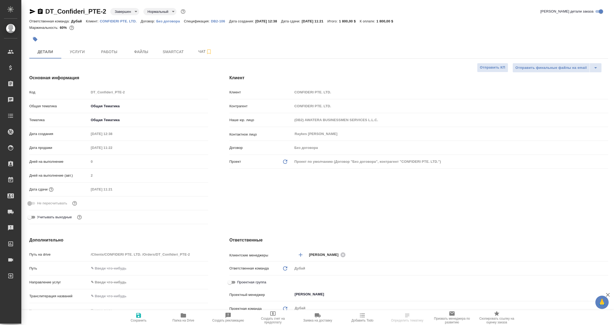
type textarea "x"
click at [39, 11] on icon "button" at bounding box center [40, 11] width 5 height 5
select select "RU"
type textarea "x"
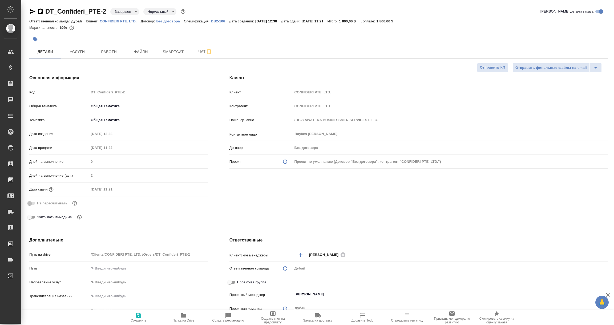
type textarea "x"
click at [30, 11] on icon "button" at bounding box center [33, 11] width 6 height 5
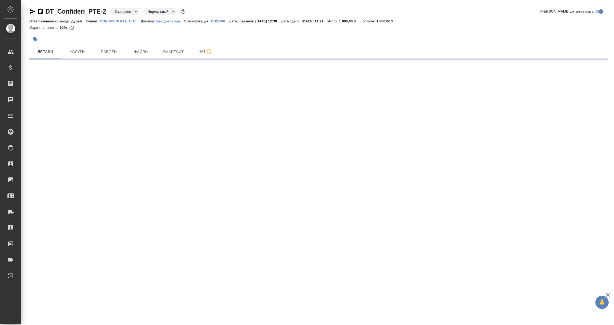
select select "RU"
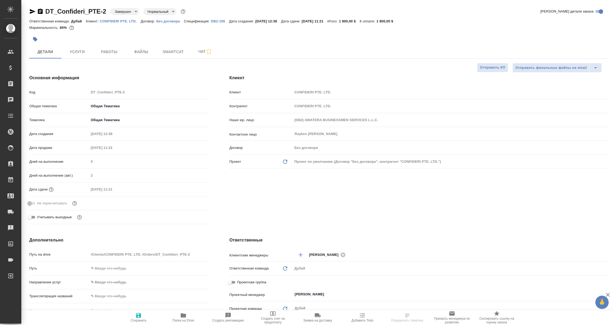
type textarea "x"
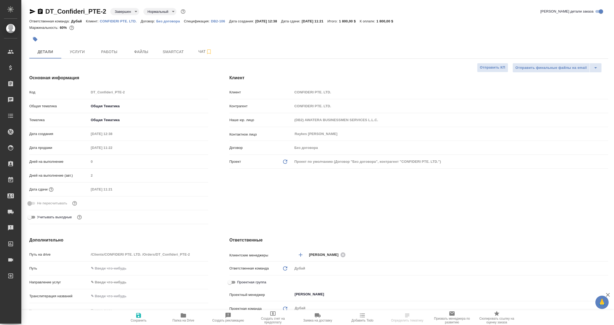
type textarea "x"
click at [202, 52] on span "Чат" at bounding box center [205, 51] width 26 height 7
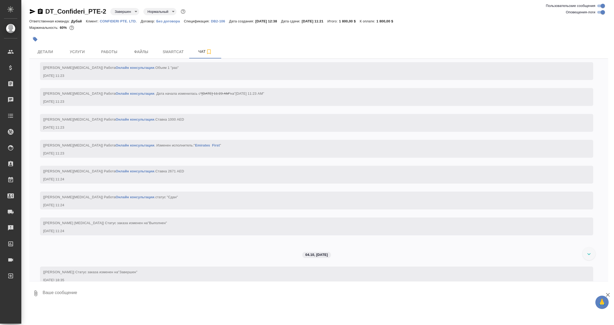
scroll to position [186, 0]
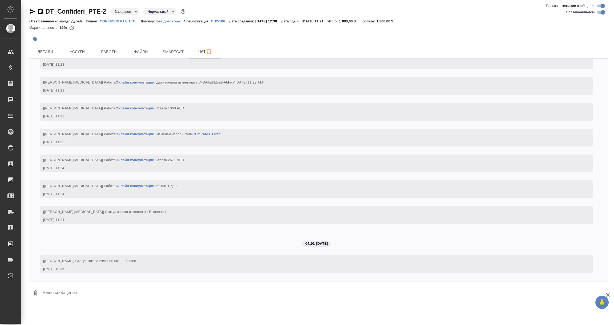
click at [122, 290] on textarea at bounding box center [325, 293] width 566 height 18
paste textarea
type textarea "Оплата от 20.08.2022"
click at [602, 292] on icon "submit" at bounding box center [604, 292] width 6 height 5
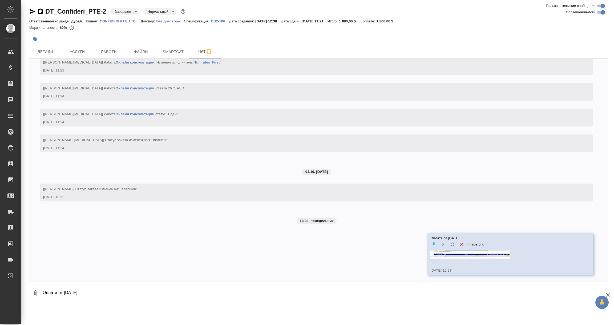
scroll to position [259, 0]
click at [460, 243] on icon "button" at bounding box center [461, 242] width 3 height 3
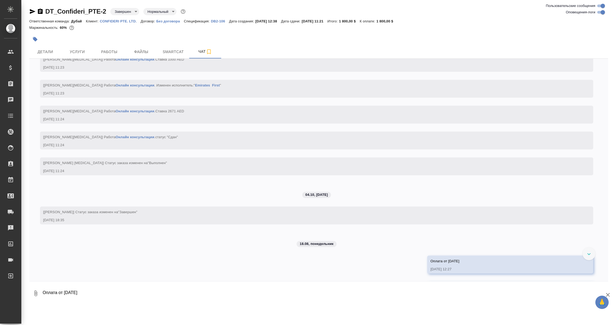
scroll to position [280, 0]
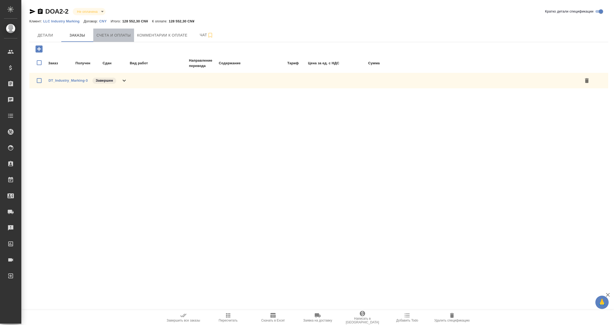
click at [115, 33] on span "Счета и оплаты" at bounding box center [113, 35] width 34 height 7
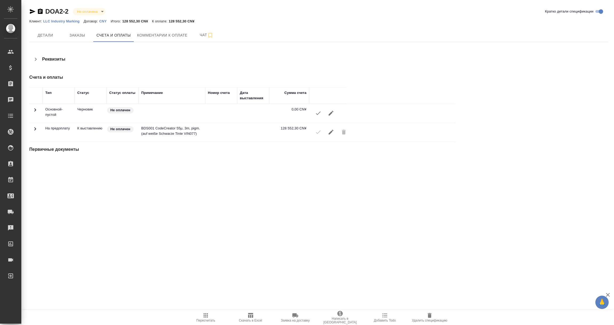
click at [42, 10] on icon "button" at bounding box center [40, 11] width 6 height 6
click at [175, 33] on span "Комментарии к оплате" at bounding box center [162, 35] width 50 height 7
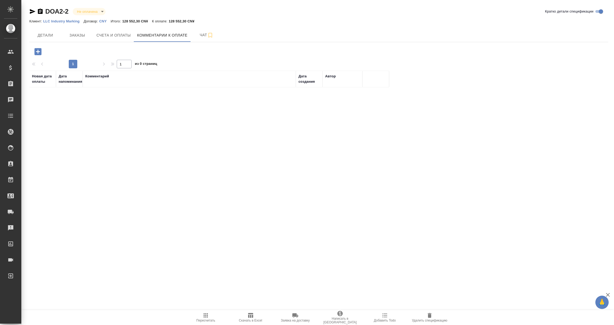
click at [39, 51] on icon "button" at bounding box center [37, 51] width 9 height 9
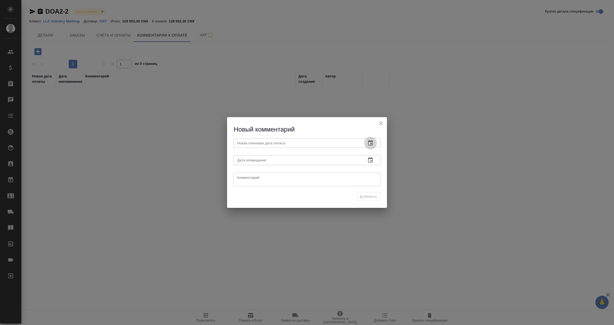
click at [373, 141] on icon "button" at bounding box center [370, 143] width 6 height 6
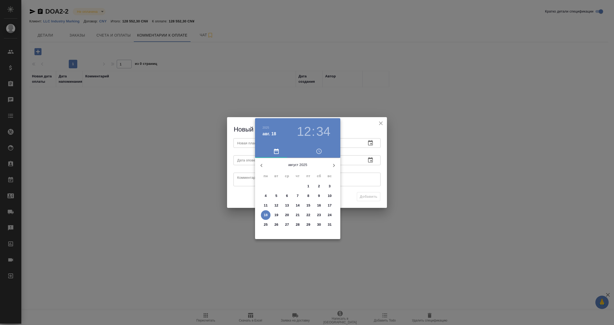
click at [265, 215] on p "18" at bounding box center [266, 214] width 4 height 5
type input "18.08.2025 12:34"
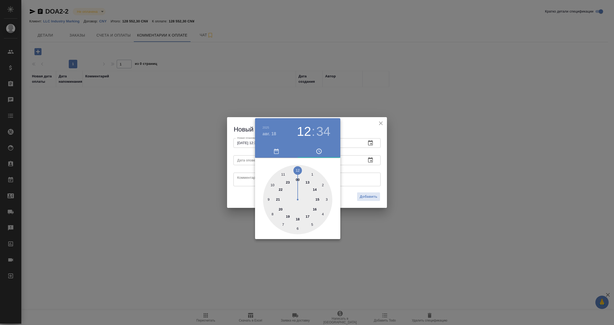
click at [382, 163] on div at bounding box center [307, 162] width 614 height 325
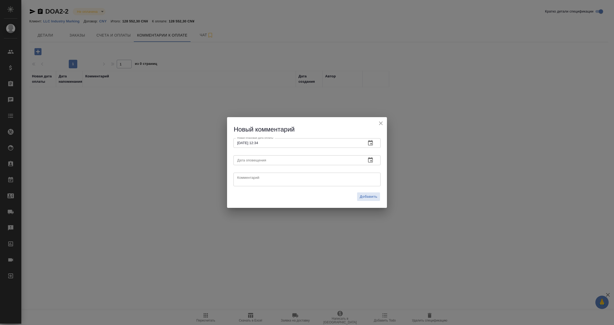
click at [372, 159] on icon "button" at bounding box center [370, 159] width 5 height 5
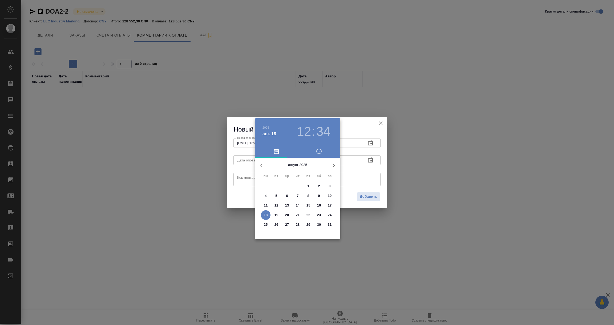
click at [266, 213] on p "18" at bounding box center [266, 214] width 4 height 5
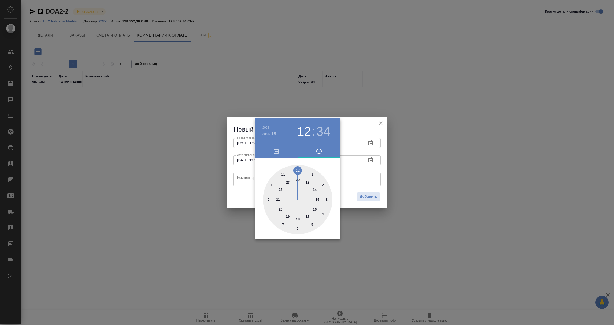
type input "18.08.2025 12:34"
click at [244, 179] on div at bounding box center [307, 162] width 614 height 325
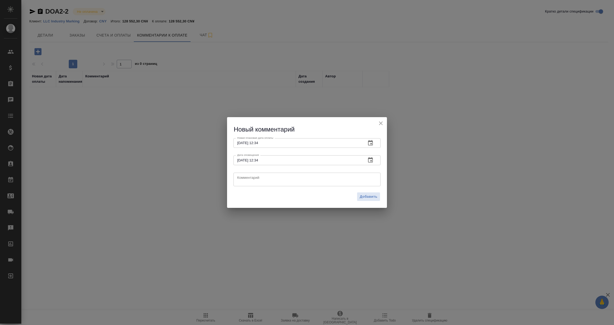
click at [245, 178] on textarea at bounding box center [307, 179] width 140 height 8
type textarea "Счет полностью оплачен в дирхамах!"
click at [368, 195] on span "Добавить" at bounding box center [369, 196] width 18 height 6
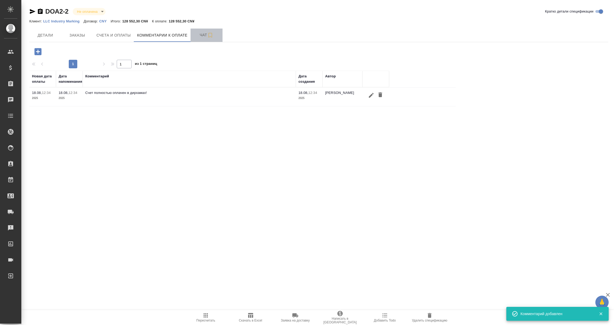
click at [205, 36] on span "Чат" at bounding box center [207, 35] width 26 height 7
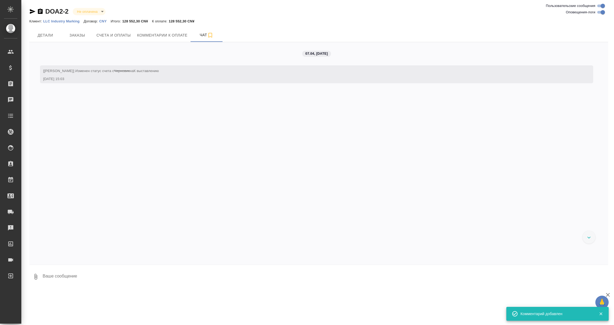
click at [96, 276] on textarea at bounding box center [325, 276] width 566 height 18
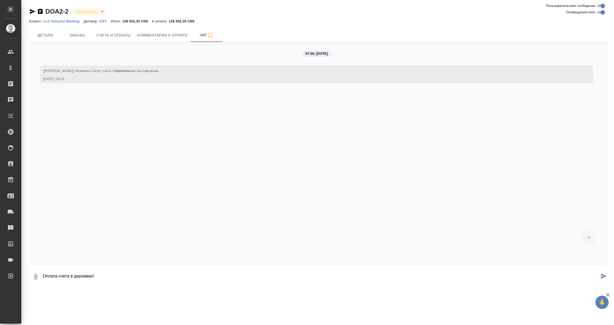
paste textarea
type textarea "Оплата счета в дирхамах!"
click at [605, 275] on icon "submit" at bounding box center [604, 275] width 6 height 5
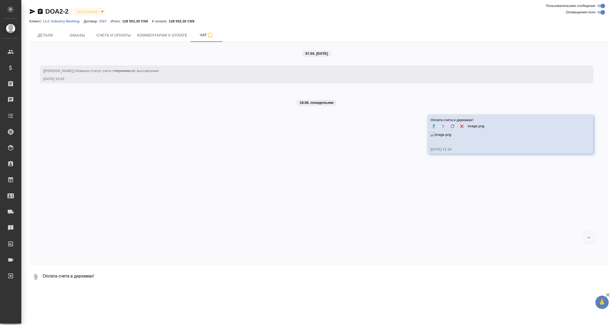
click at [102, 11] on body "🙏 .cls-1 fill:#fff; AWATERA Vorobyova Ekaterina Клиенты Спецификации Заказы 0 Ч…" at bounding box center [307, 162] width 614 height 325
click at [88, 14] on button "Оплачена" at bounding box center [89, 12] width 24 height 6
type input "payed"
click at [45, 37] on span "Детали" at bounding box center [46, 35] width 26 height 7
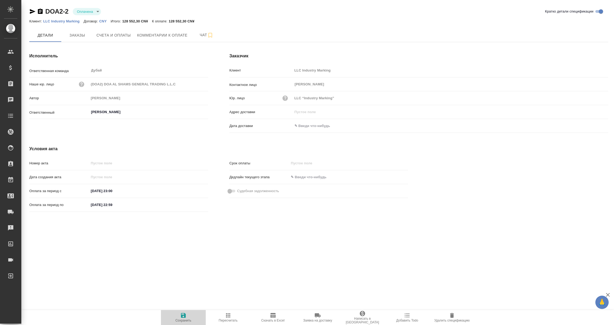
click at [184, 315] on icon "button" at bounding box center [183, 315] width 5 height 5
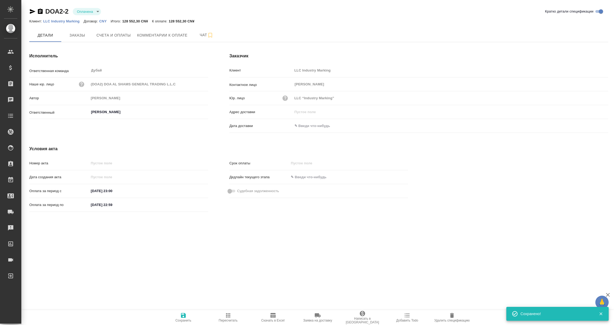
click at [184, 315] on icon "button" at bounding box center [183, 315] width 5 height 5
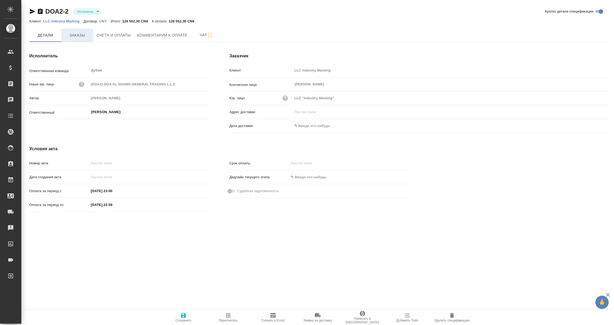
click at [80, 35] on span "Заказы" at bounding box center [77, 35] width 26 height 7
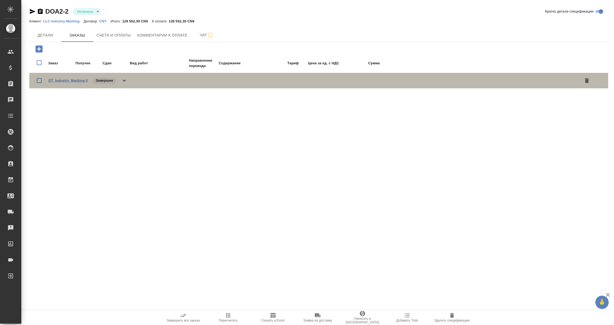
click at [60, 80] on link "DT_Industry_Marking-3" at bounding box center [67, 80] width 39 height 4
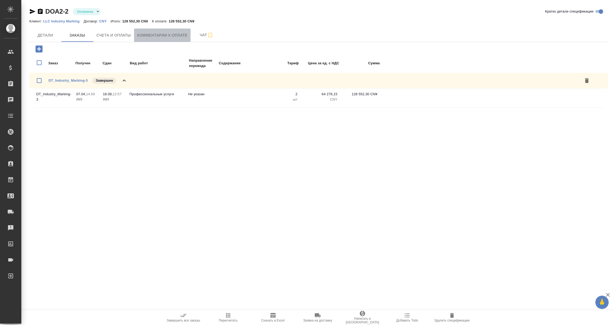
click at [172, 35] on span "Комментарии к оплате" at bounding box center [162, 35] width 50 height 7
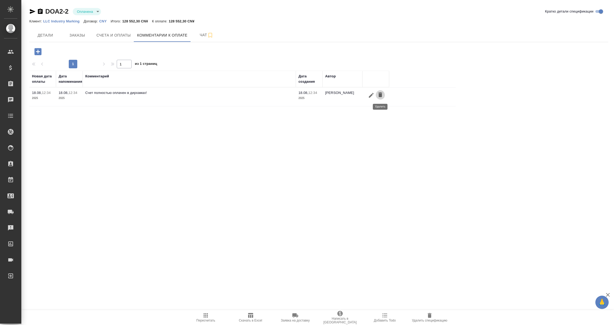
click at [380, 94] on icon "button" at bounding box center [380, 94] width 4 height 5
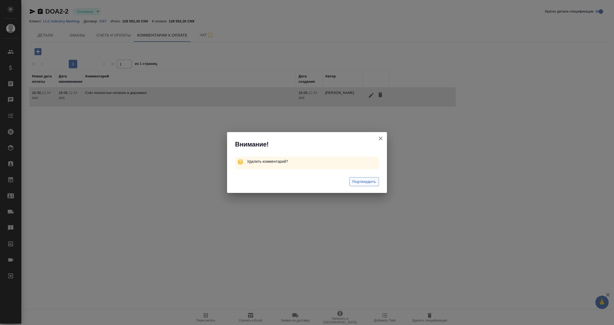
click at [361, 181] on span "Подтвердить" at bounding box center [364, 182] width 24 height 6
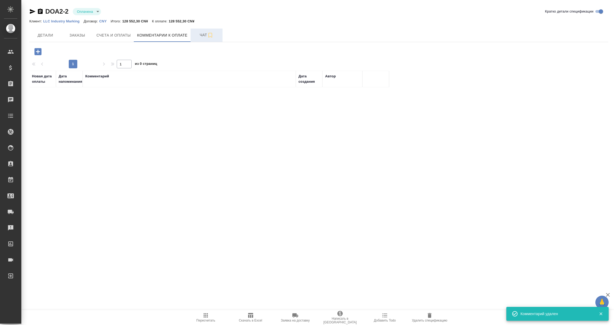
click at [204, 34] on span "Чат" at bounding box center [207, 35] width 26 height 7
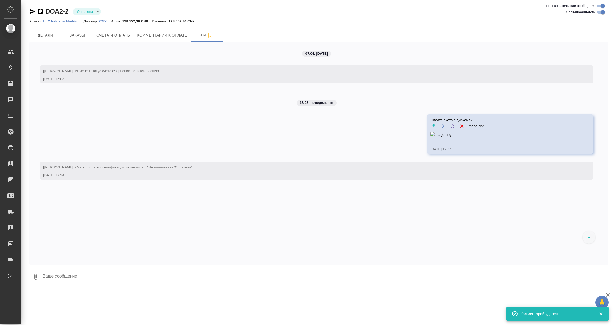
click at [459, 126] on icon "button" at bounding box center [462, 126] width 6 height 6
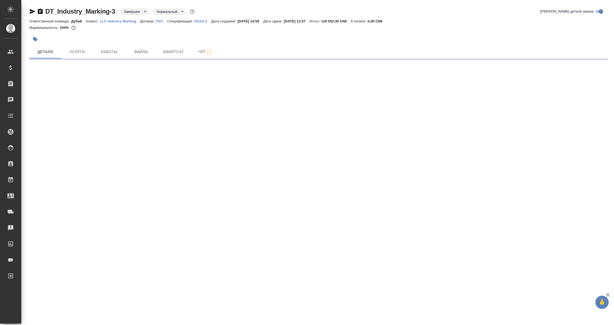
select select "RU"
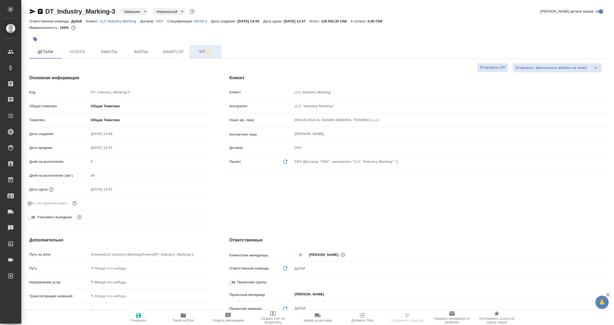
type textarea "x"
click at [201, 50] on span "Чат" at bounding box center [205, 51] width 26 height 7
type textarea "x"
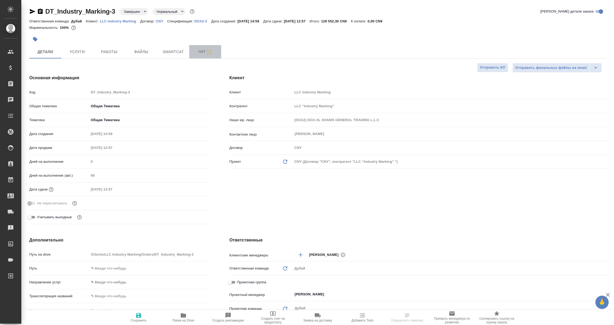
type textarea "x"
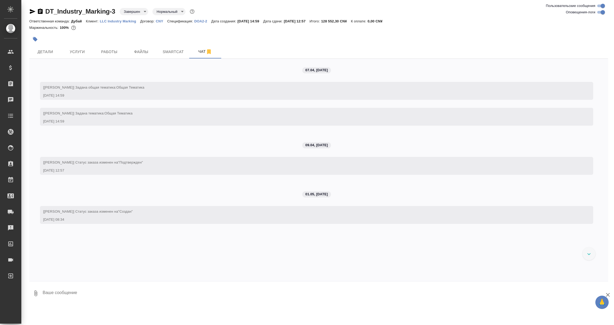
click at [82, 290] on textarea at bounding box center [325, 293] width 566 height 18
paste textarea
type textarea "Заказ оплачен в дирхамах!"
click at [602, 292] on icon "submit" at bounding box center [604, 292] width 6 height 5
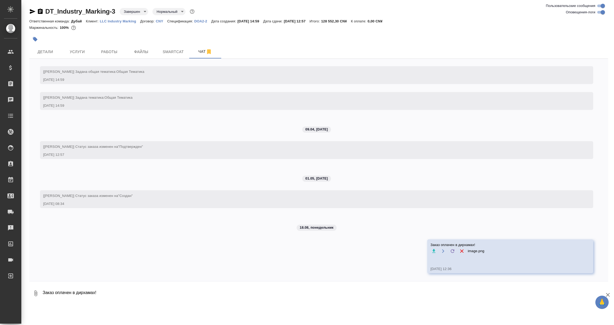
scroll to position [42, 0]
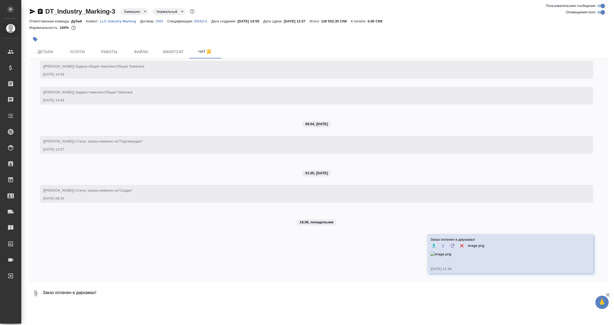
click at [459, 242] on icon "button" at bounding box center [462, 245] width 6 height 6
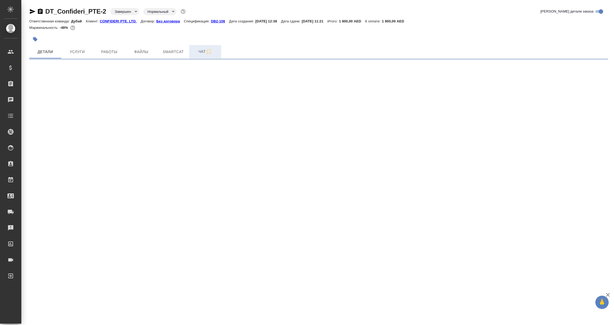
select select "RU"
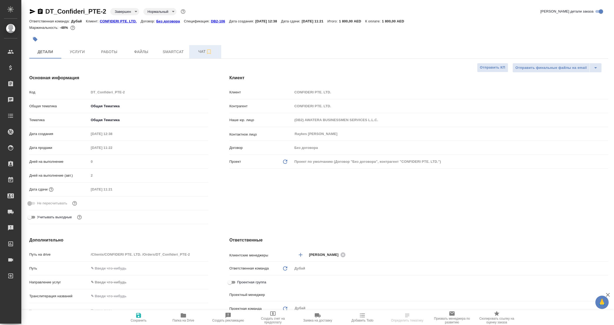
type textarea "x"
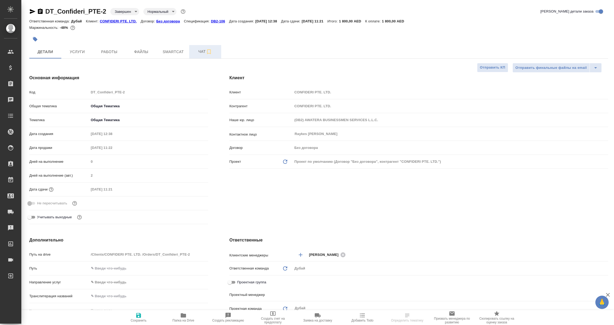
type textarea "x"
type input "[PERSON_NAME]"
click at [202, 51] on span "Чат" at bounding box center [205, 51] width 26 height 7
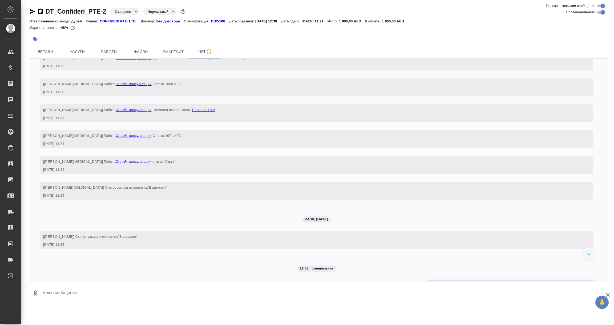
scroll to position [235, 0]
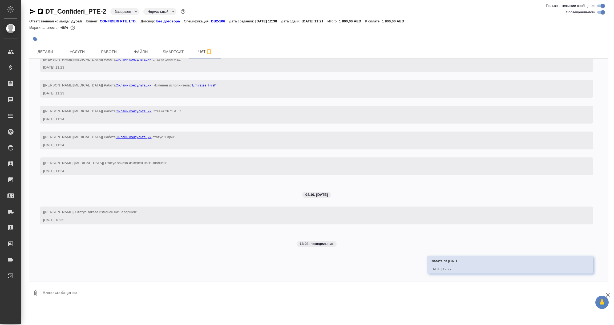
click at [124, 298] on textarea at bounding box center [325, 293] width 566 height 18
click at [601, 290] on icon "submit" at bounding box center [604, 292] width 6 height 5
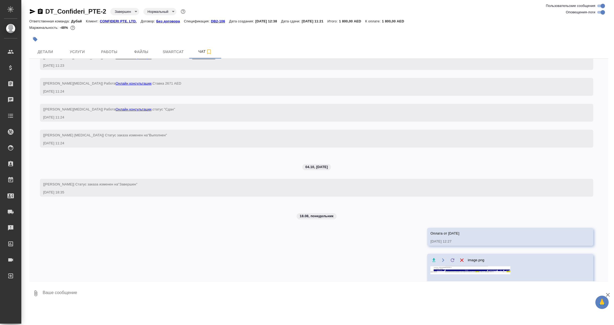
scroll to position [271, 0]
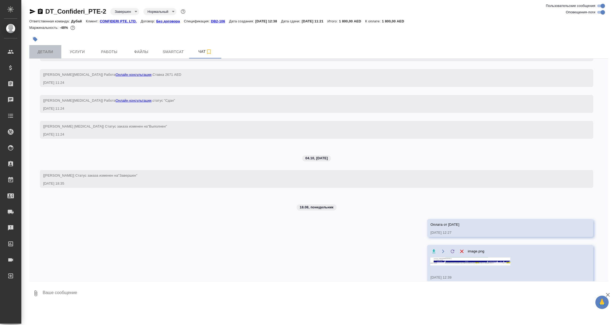
click at [51, 50] on span "Детали" at bounding box center [46, 51] width 26 height 7
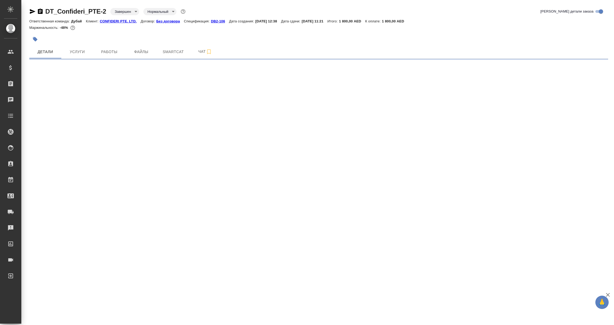
select select "RU"
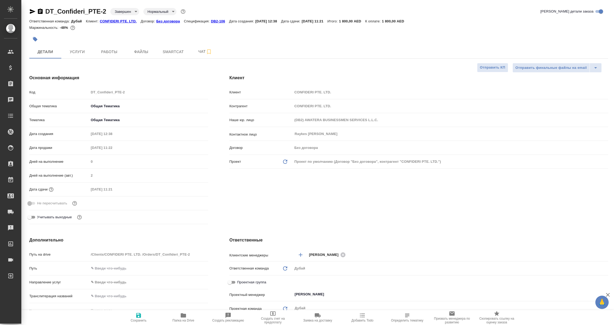
type textarea "x"
click at [139, 314] on icon "button" at bounding box center [138, 315] width 5 height 5
type textarea "x"
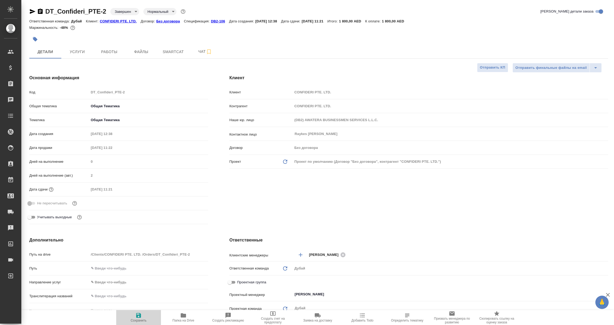
type textarea "x"
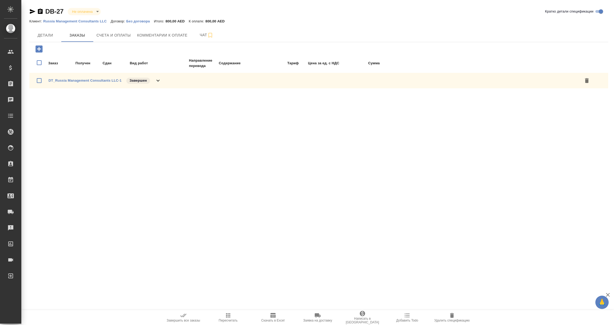
click at [39, 10] on icon "button" at bounding box center [40, 11] width 5 height 5
click at [97, 11] on body "🙏 .cls-1 fill:#fff; AWATERA [PERSON_NAME] Спецификации Заказы 0 Чаты Todo Проек…" at bounding box center [307, 162] width 614 height 325
click at [82, 14] on button "Оплачена" at bounding box center [84, 12] width 24 height 6
type input "payed"
click at [168, 37] on span "Комментарии к оплате" at bounding box center [162, 35] width 50 height 7
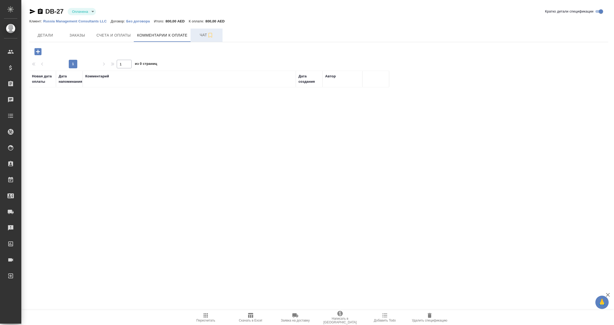
click at [201, 33] on span "Чат" at bounding box center [207, 35] width 26 height 7
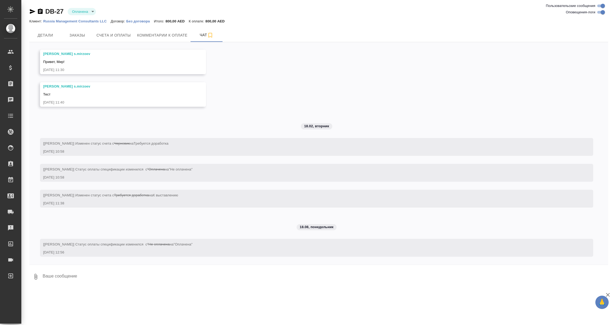
scroll to position [135, 0]
click at [103, 276] on textarea at bounding box center [325, 276] width 566 height 18
paste textarea
type textarea "Оплачено!"
click at [602, 276] on icon "submit" at bounding box center [604, 275] width 6 height 5
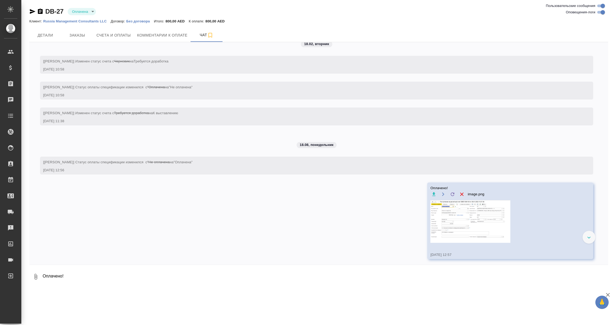
scroll to position [219, 0]
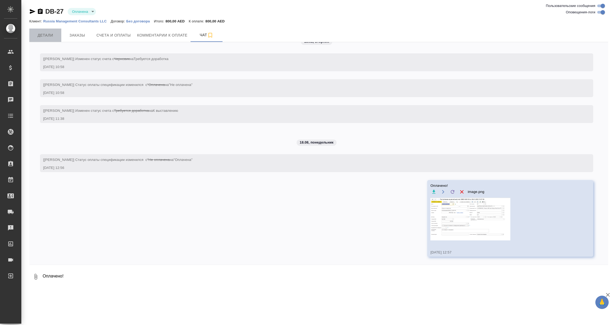
click at [47, 35] on span "Детали" at bounding box center [46, 35] width 26 height 7
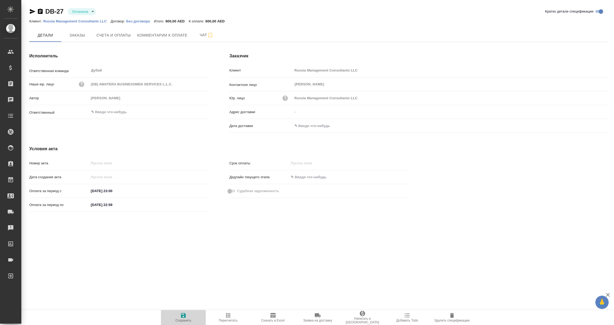
click at [185, 316] on icon "button" at bounding box center [183, 315] width 5 height 5
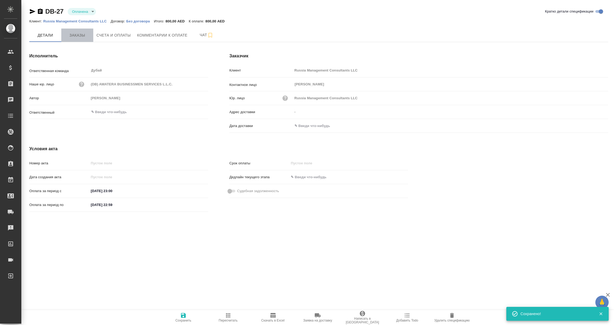
click at [81, 37] on span "Заказы" at bounding box center [77, 35] width 26 height 7
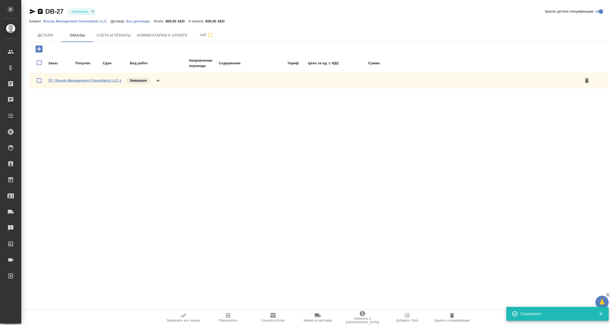
click at [76, 80] on link "DT_Russia Management Consultants LLC-1" at bounding box center [84, 80] width 73 height 4
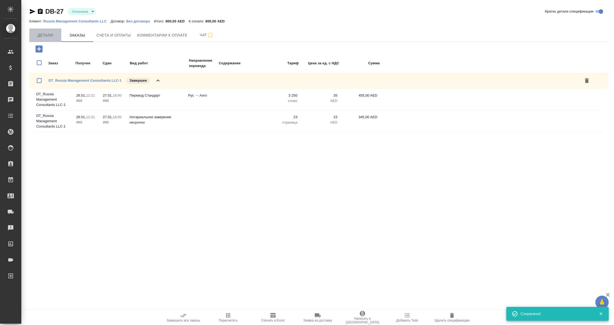
click at [48, 34] on span "Детали" at bounding box center [46, 35] width 26 height 7
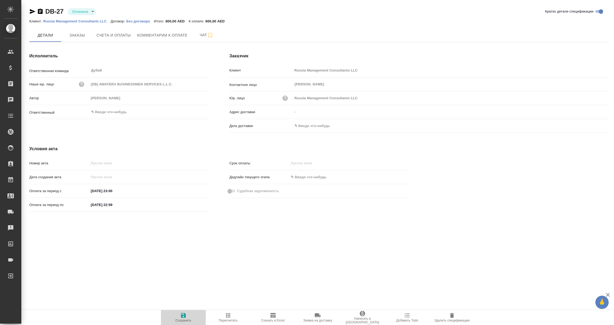
click at [181, 316] on icon "button" at bounding box center [183, 315] width 5 height 5
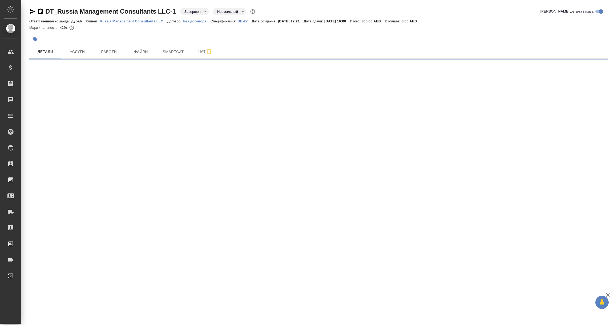
select select "RU"
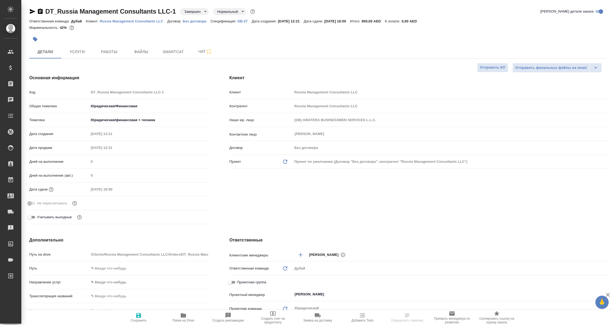
type textarea "x"
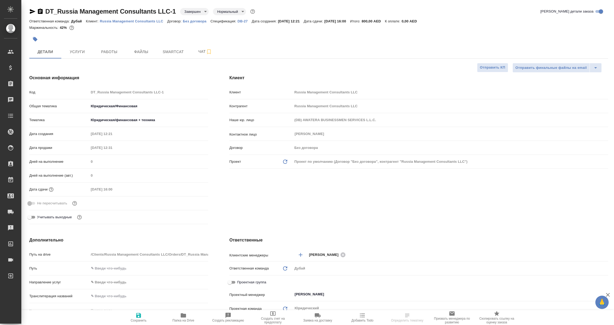
type textarea "x"
click at [197, 52] on span "Чат" at bounding box center [205, 51] width 26 height 7
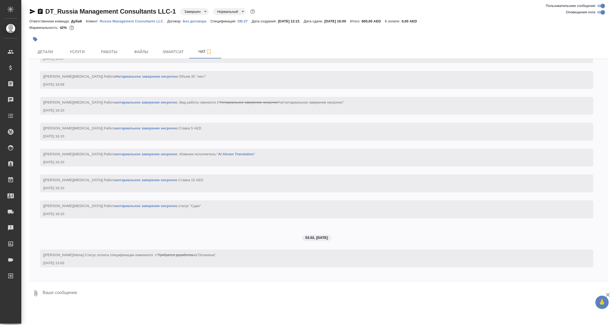
scroll to position [859, 0]
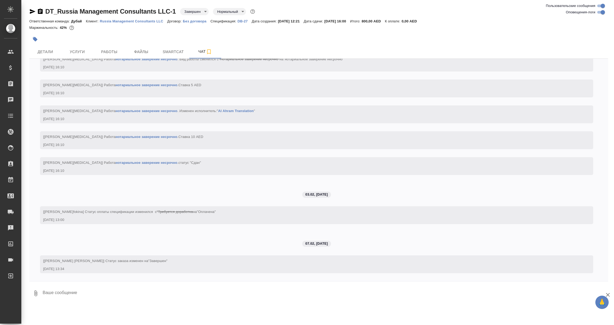
click at [83, 297] on textarea at bounding box center [325, 293] width 566 height 18
paste textarea
type textarea "Оплачено!!"
click at [602, 292] on icon "submit" at bounding box center [604, 292] width 6 height 5
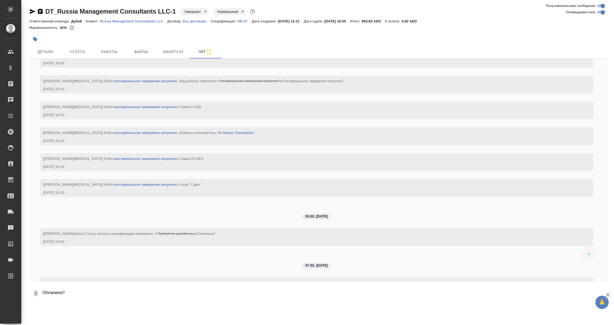
scroll to position [724, 0]
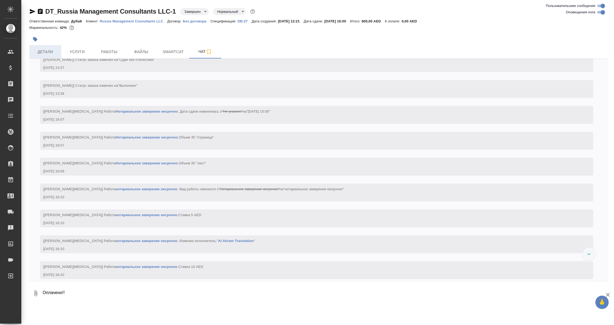
click at [44, 52] on span "Детали" at bounding box center [46, 51] width 26 height 7
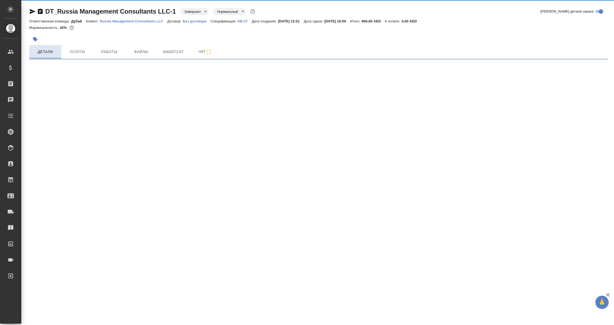
select select "RU"
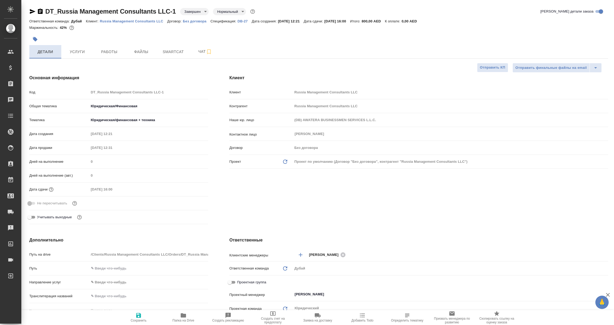
type textarea "x"
click at [138, 314] on icon "button" at bounding box center [138, 315] width 6 height 6
type textarea "x"
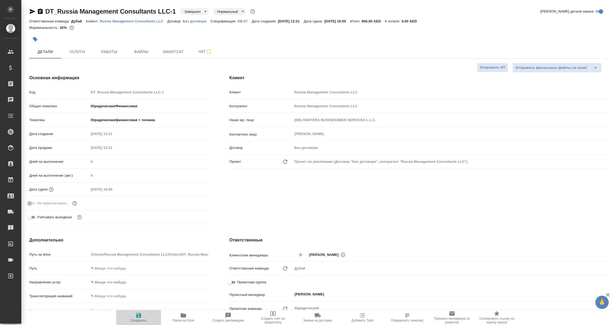
type textarea "x"
